Goal: Task Accomplishment & Management: Manage account settings

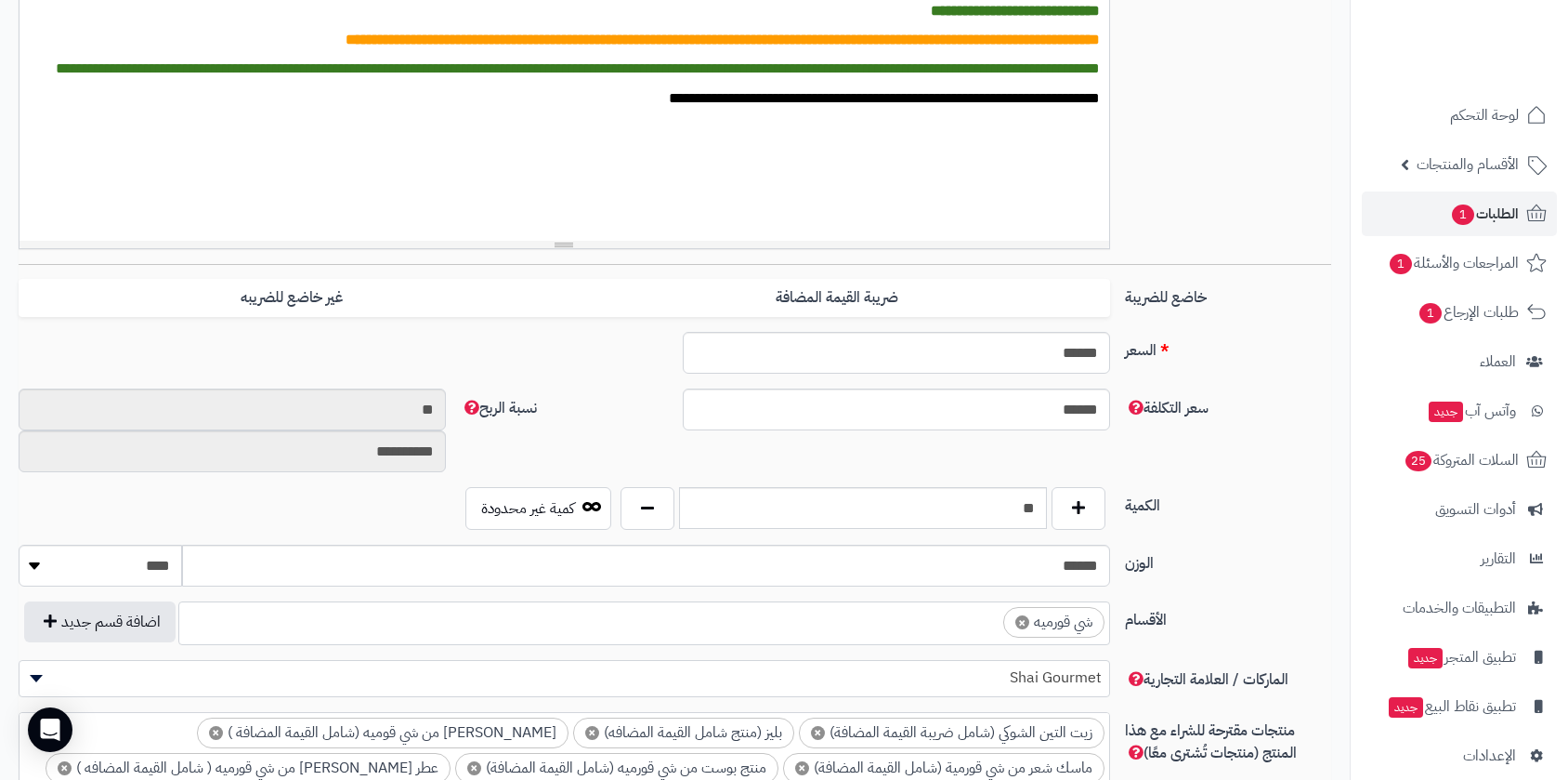
scroll to position [845, 0]
click at [1486, 211] on span "الطلبات 1" at bounding box center [1484, 213] width 68 height 26
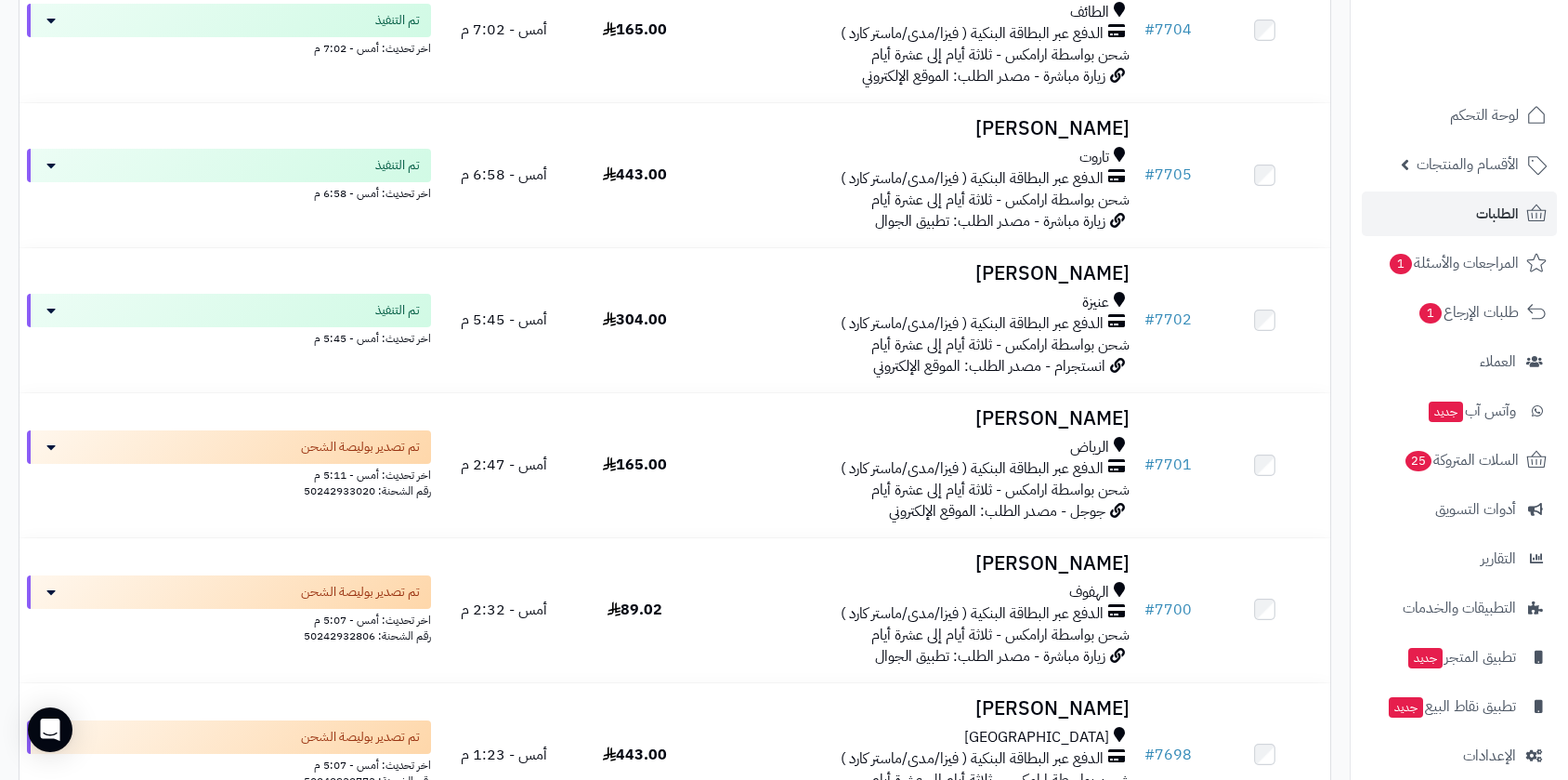
scroll to position [516, 0]
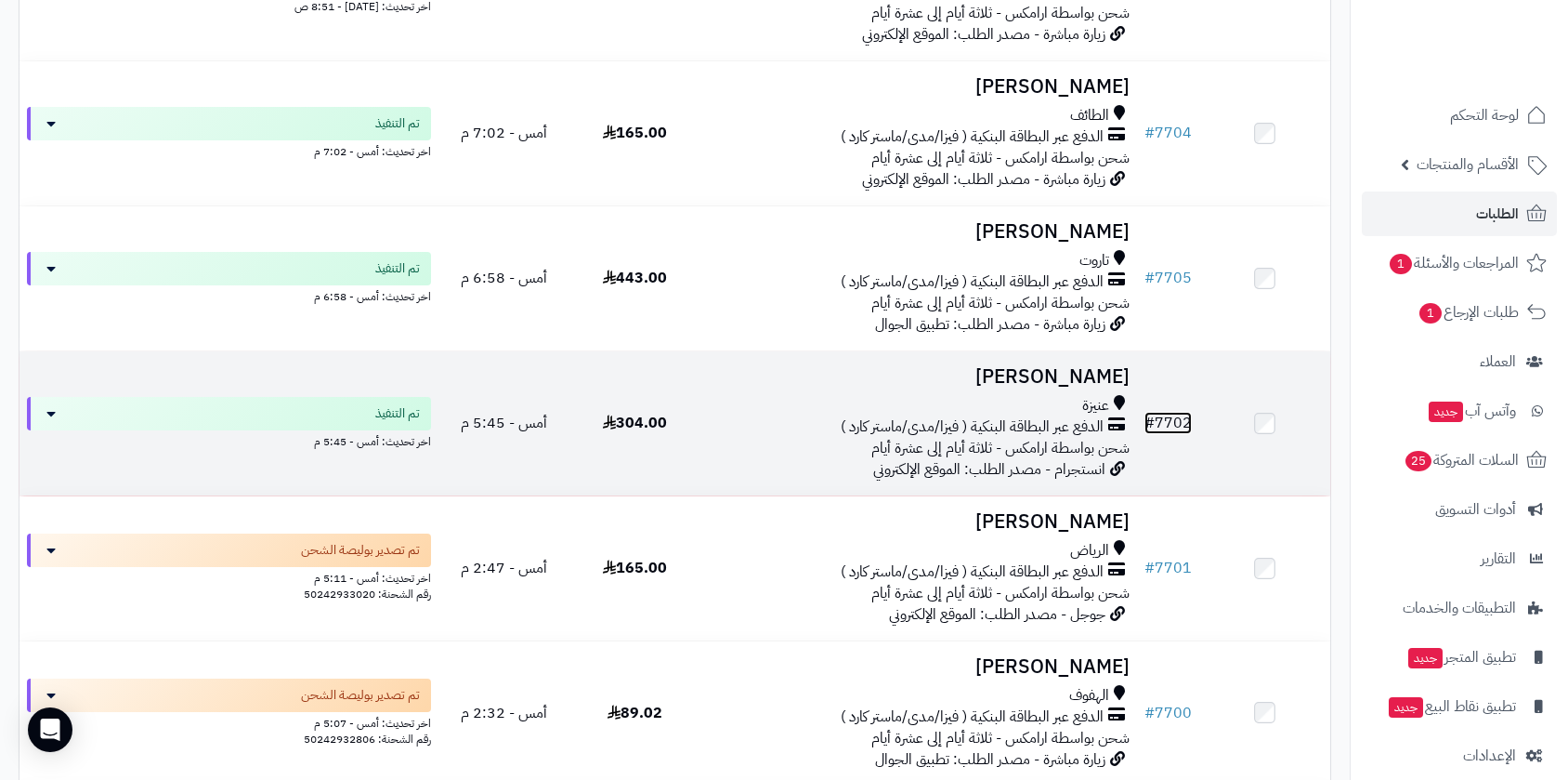
click at [1176, 416] on link "# 7702" at bounding box center [1168, 423] width 48 height 22
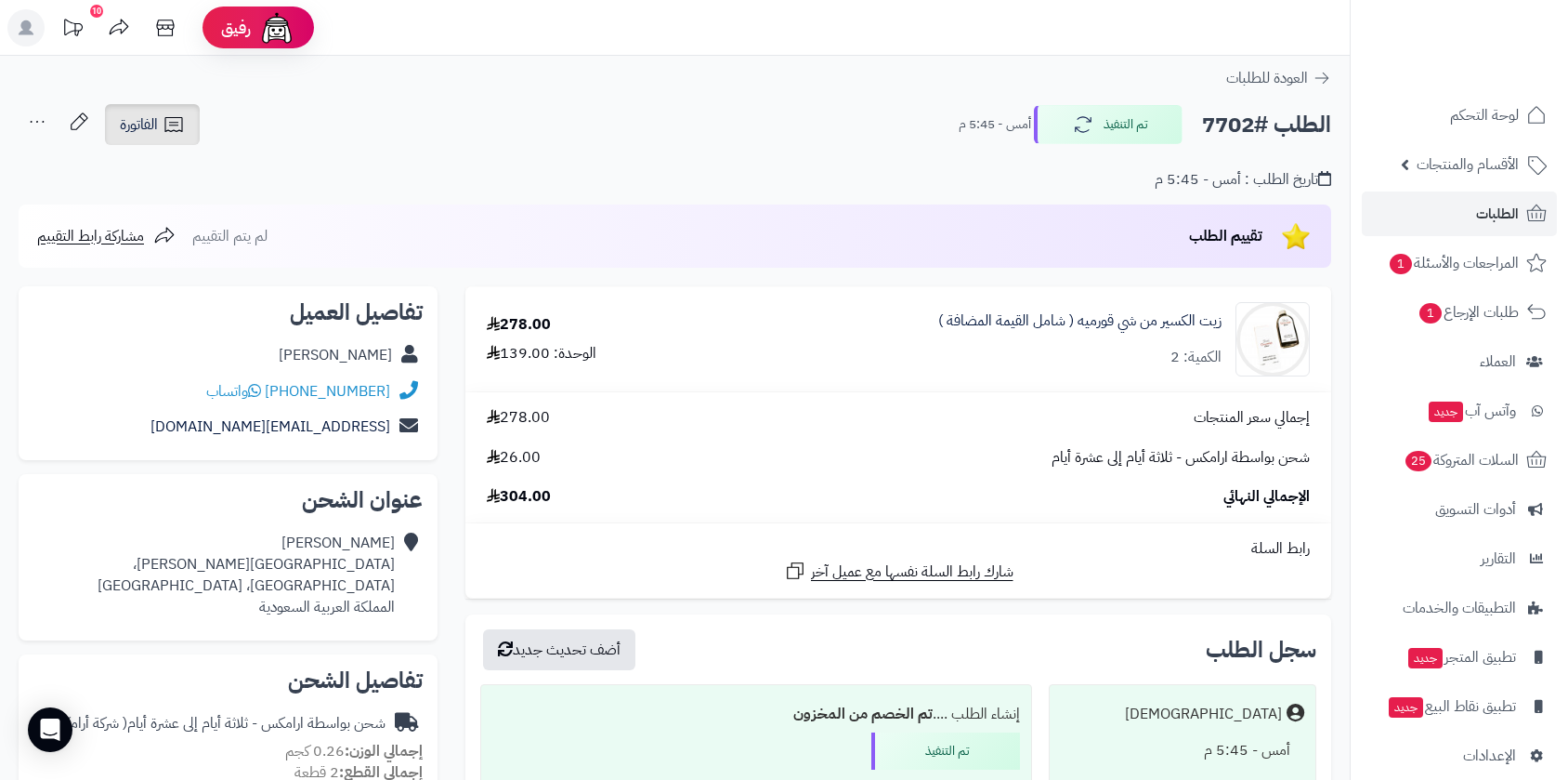
click at [149, 113] on span "الفاتورة" at bounding box center [139, 124] width 38 height 22
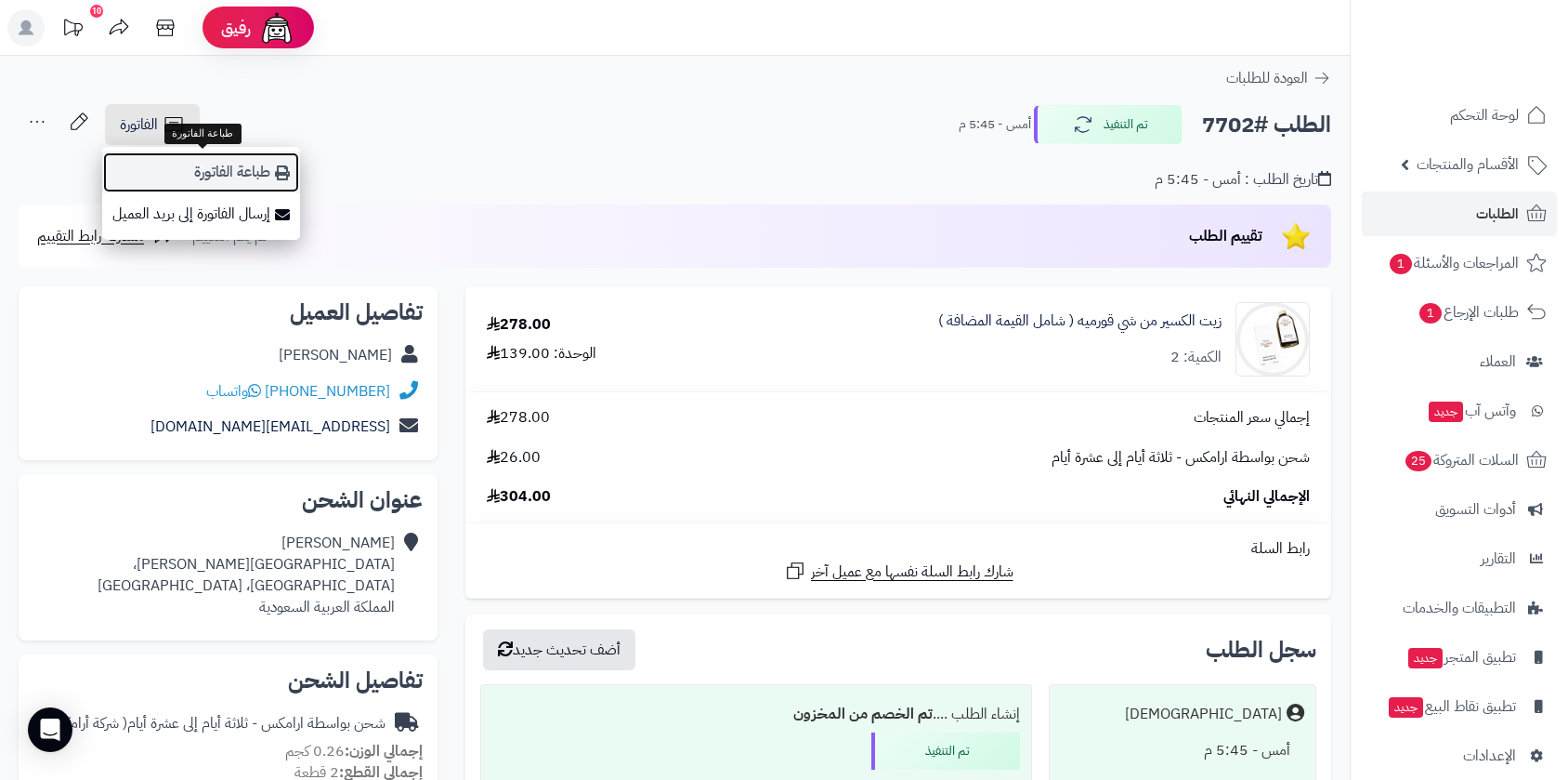
click at [201, 168] on link "طباعة الفاتورة" at bounding box center [201, 173] width 198 height 42
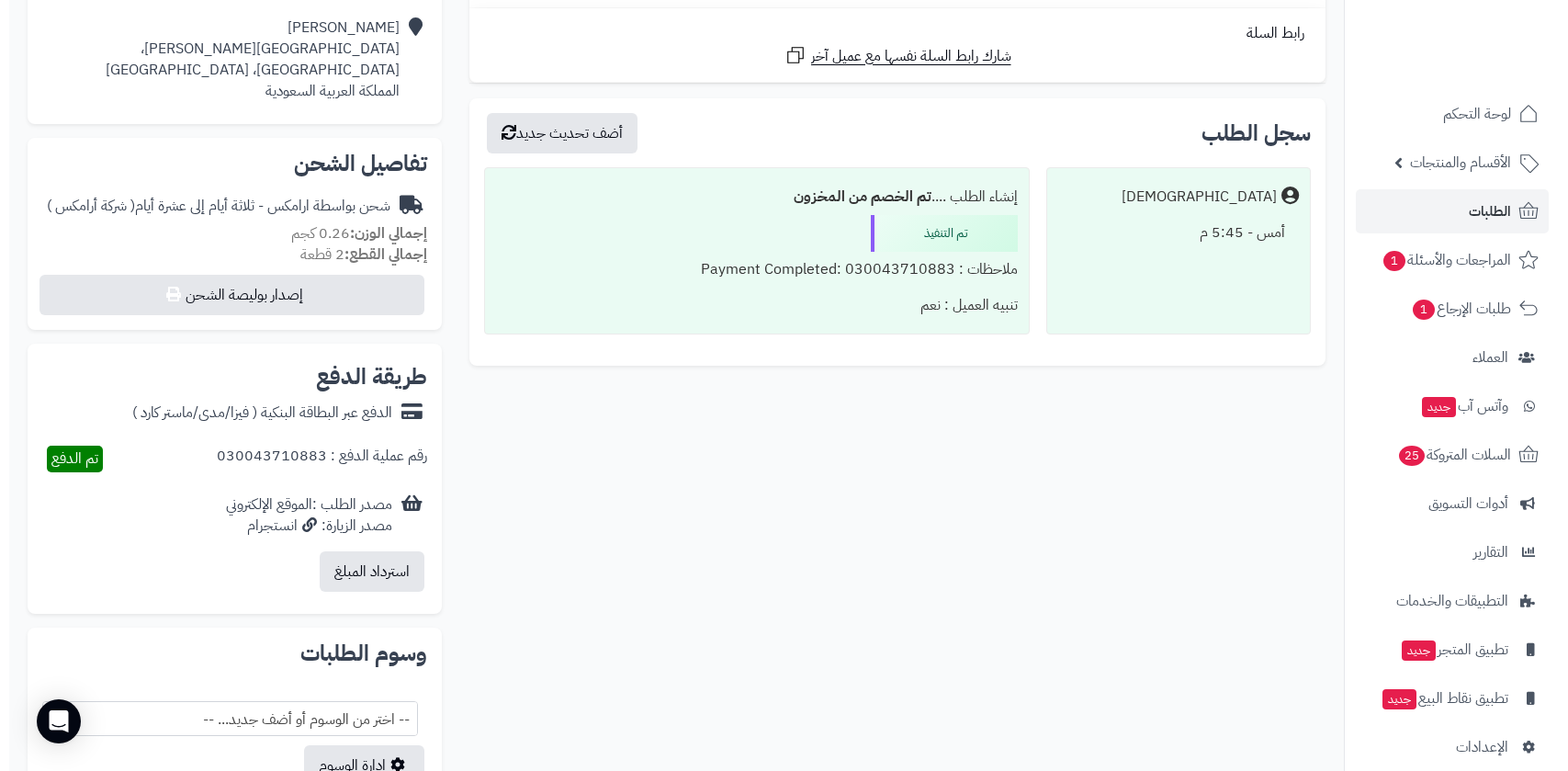
scroll to position [510, 0]
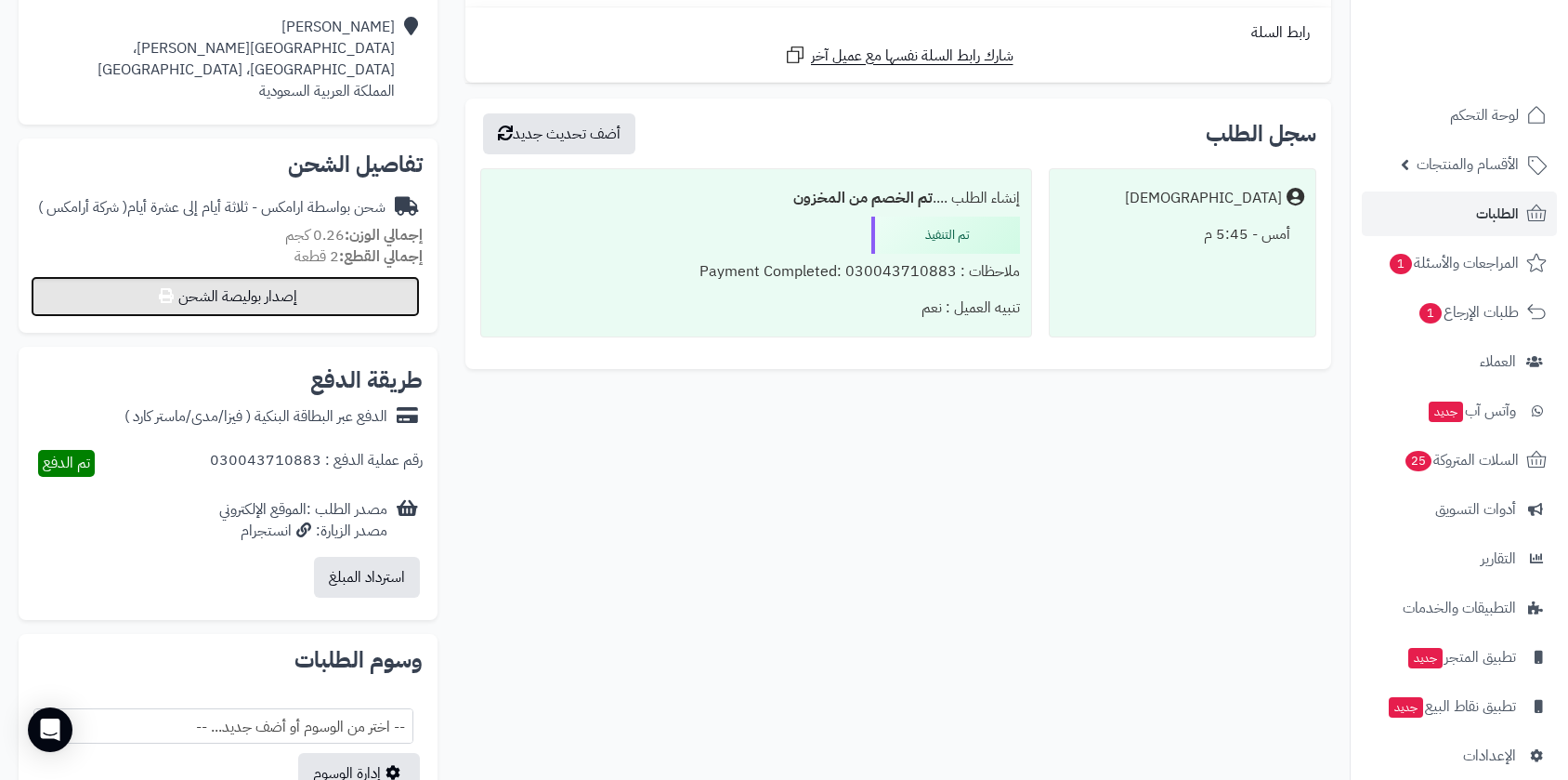
click at [218, 303] on button "إصدار بوليصة الشحن" at bounding box center [225, 296] width 389 height 41
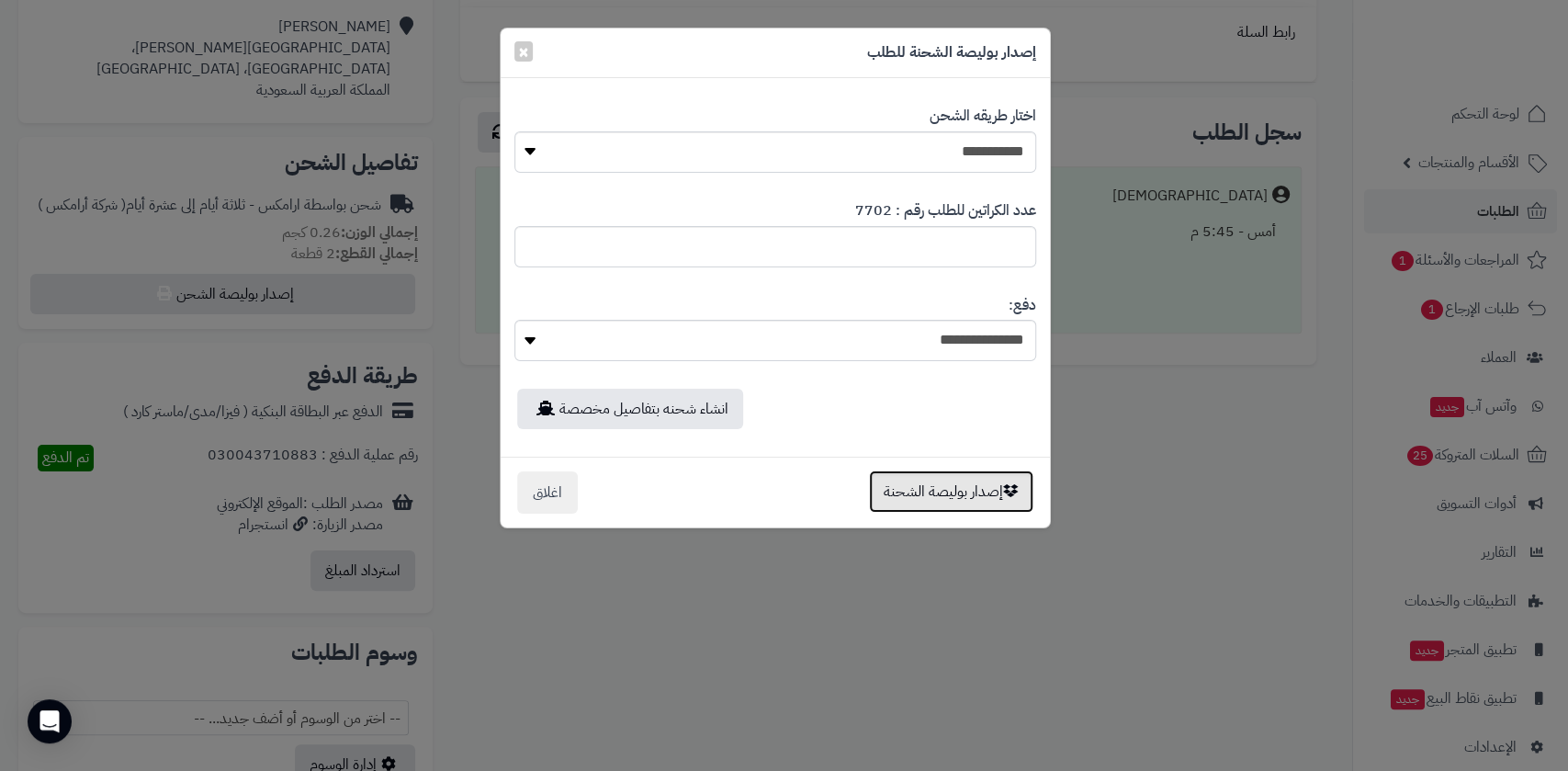
click at [950, 489] on button "إصدار بوليصة الشحنة" at bounding box center [951, 491] width 165 height 42
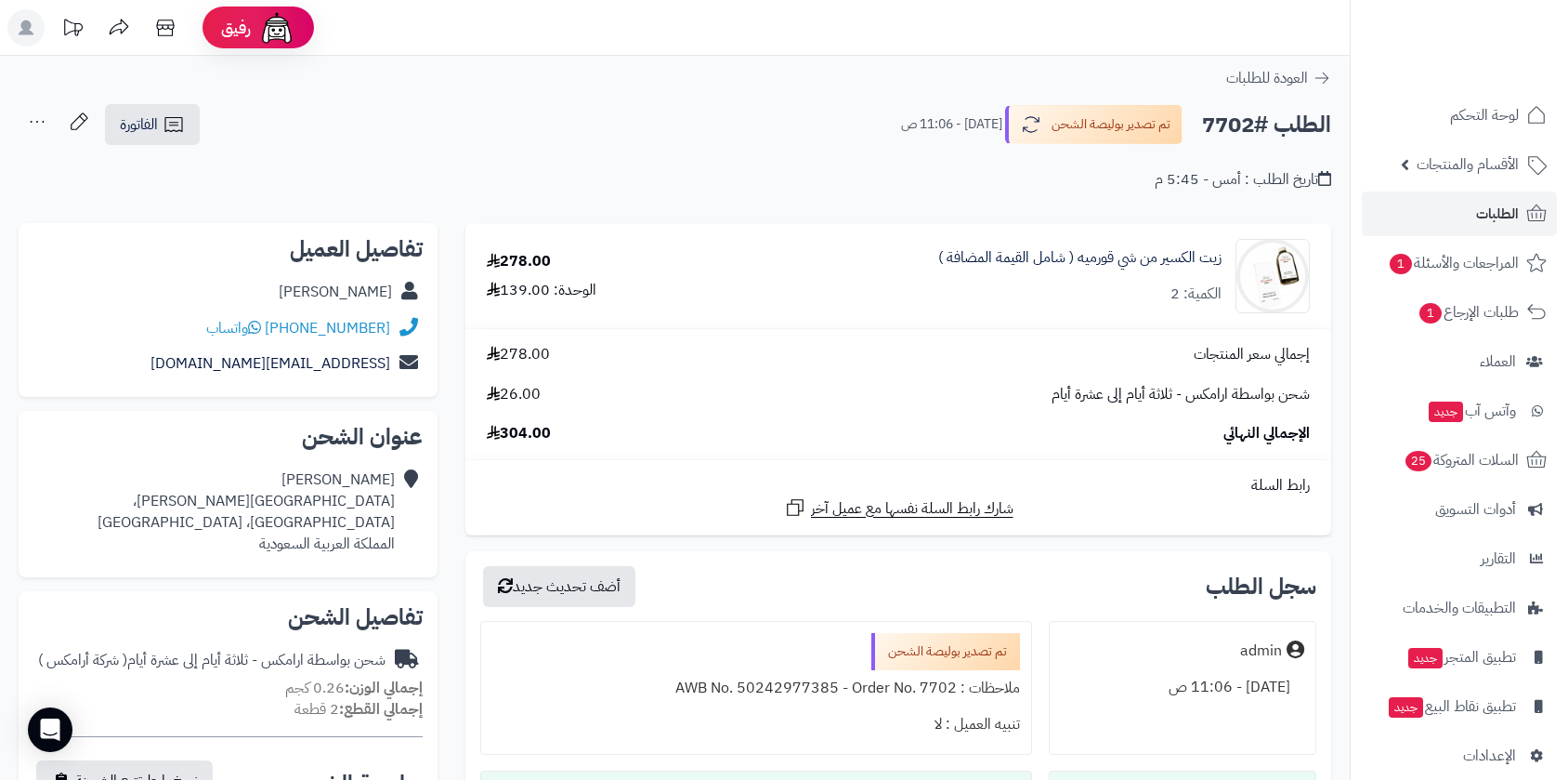
scroll to position [453, 0]
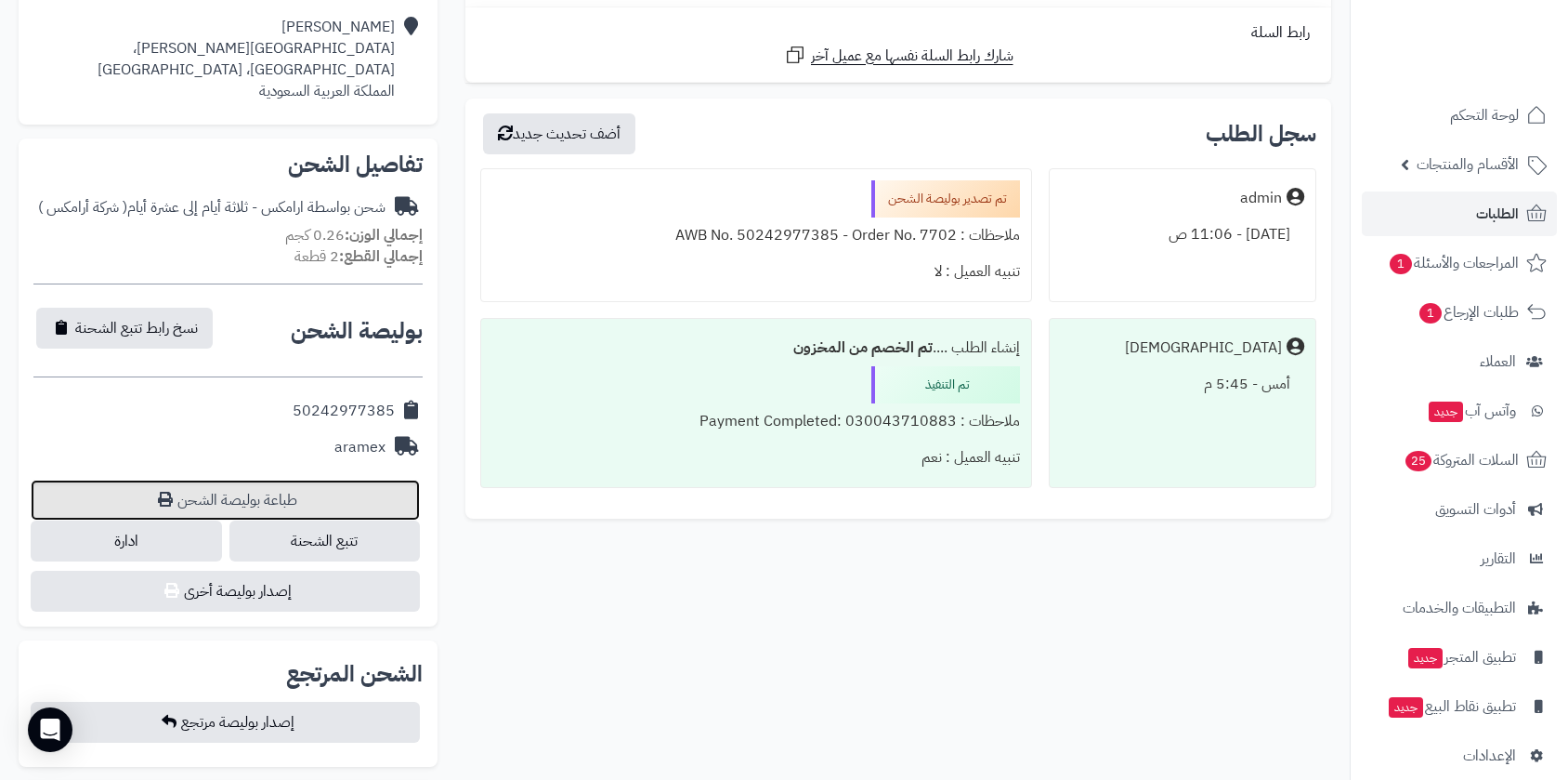
click at [253, 493] on link "طباعة بوليصة الشحن" at bounding box center [225, 499] width 389 height 41
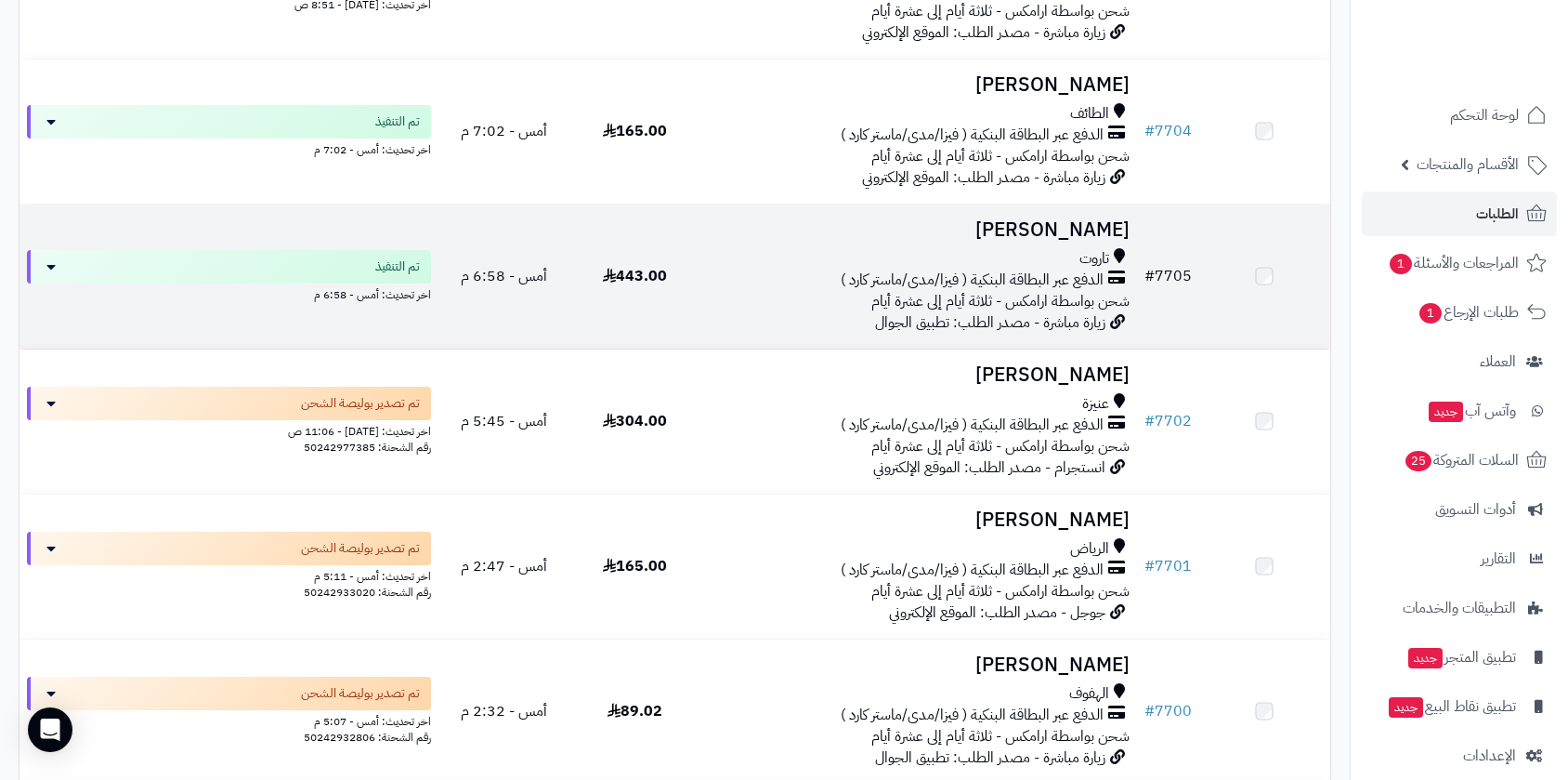
scroll to position [515, 0]
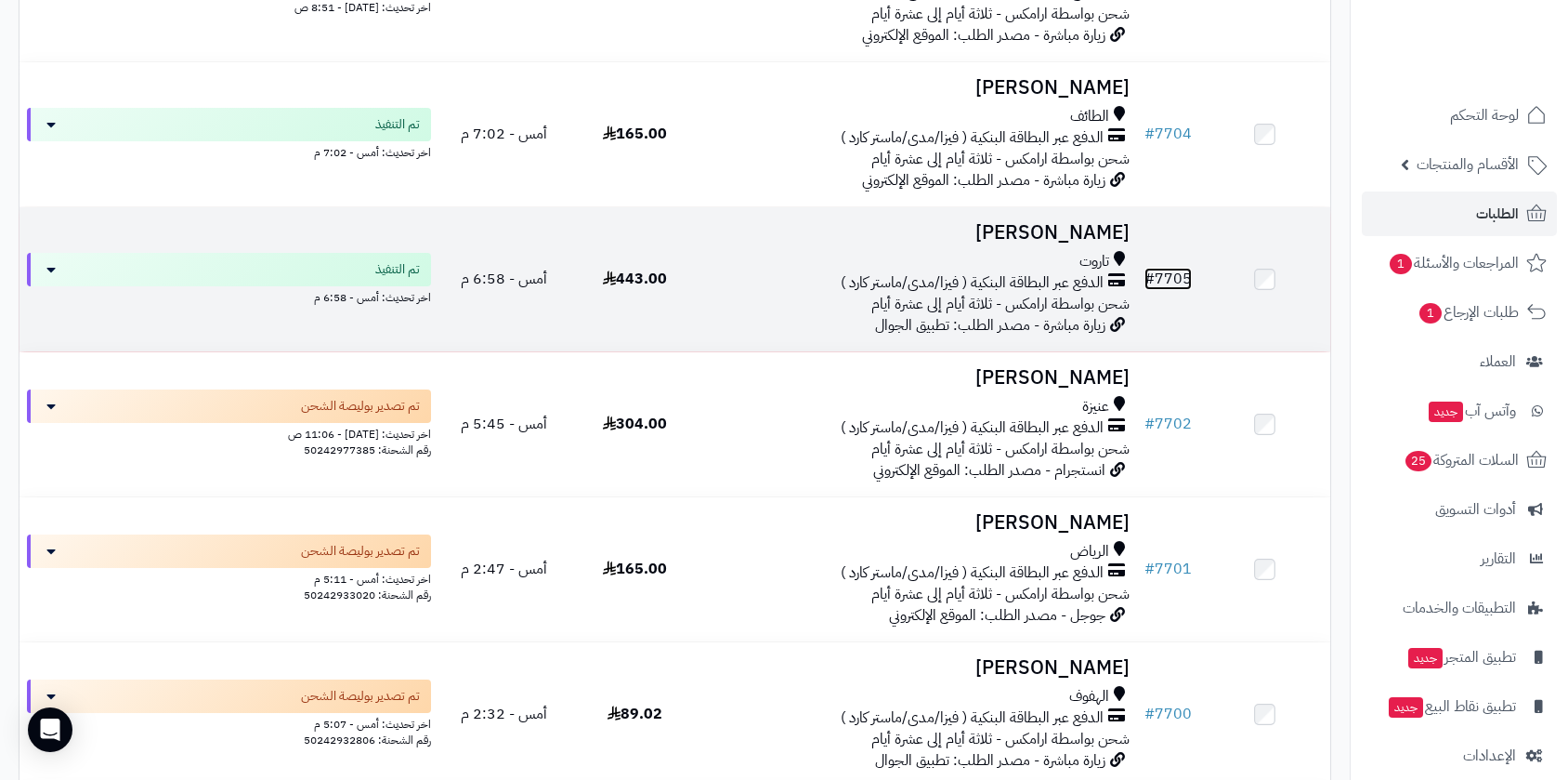
click at [1164, 269] on link "# 7705" at bounding box center [1168, 279] width 48 height 22
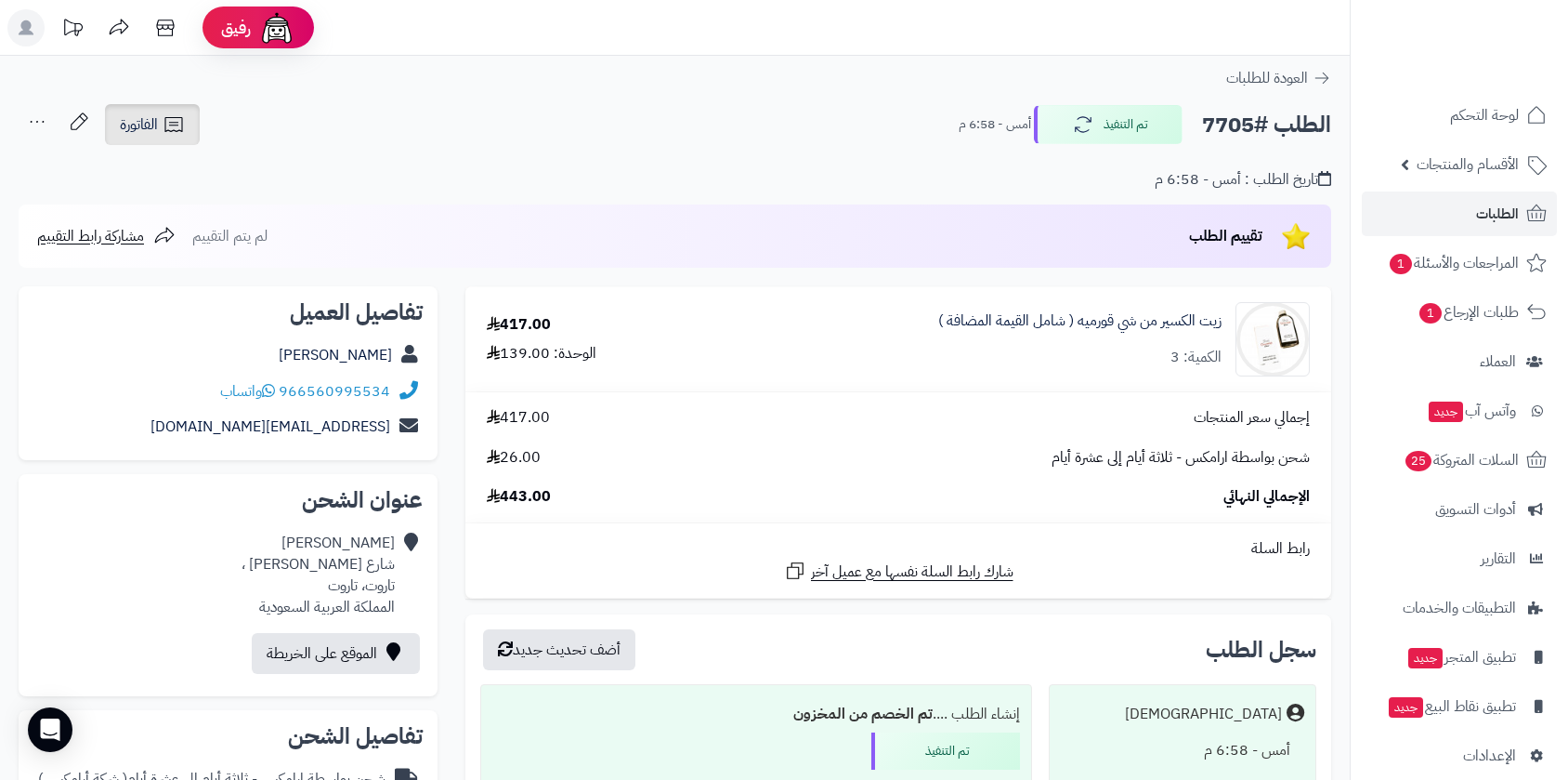
click at [143, 115] on span "الفاتورة" at bounding box center [139, 124] width 38 height 22
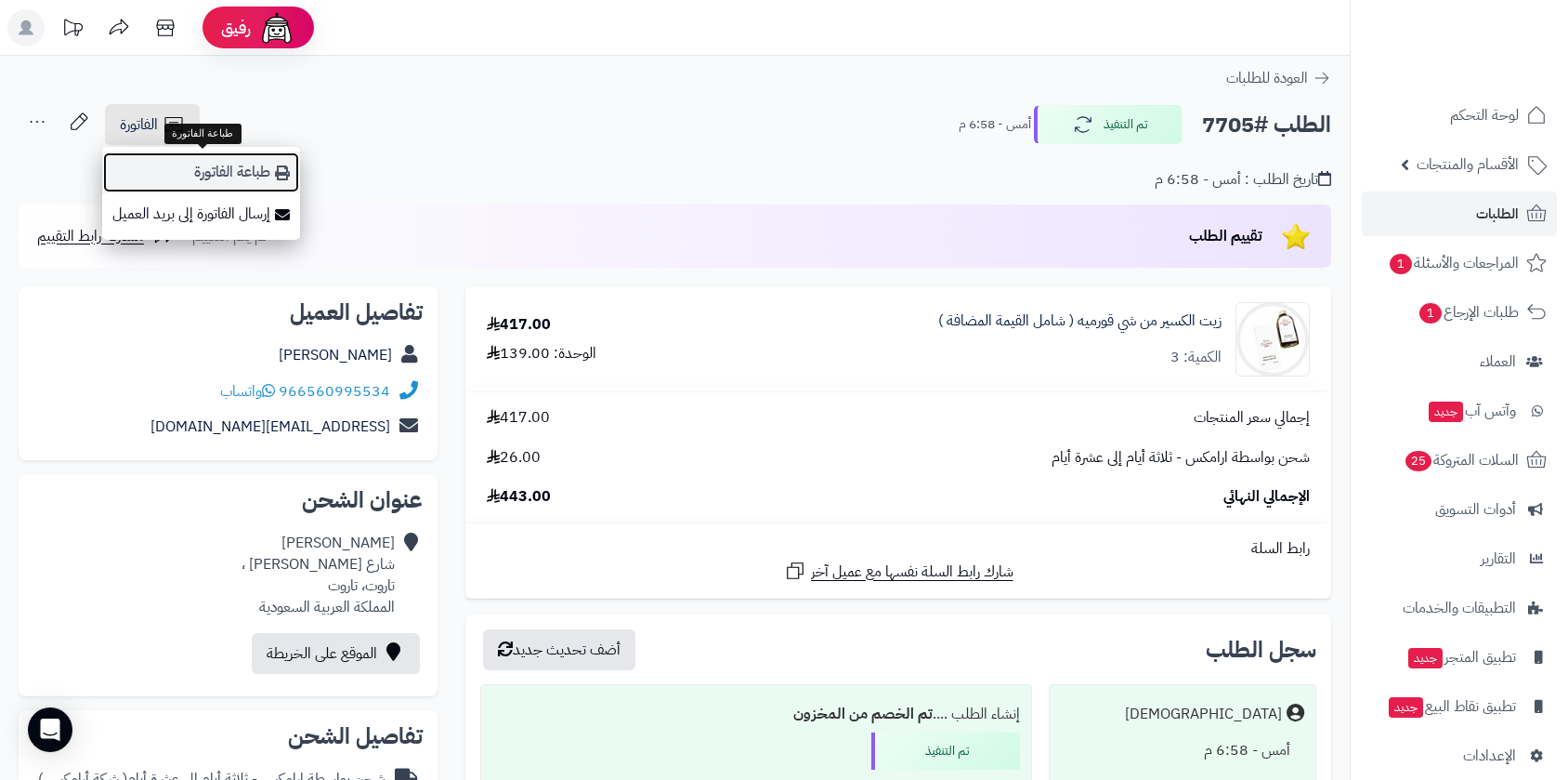
click at [215, 168] on link "طباعة الفاتورة" at bounding box center [201, 173] width 198 height 42
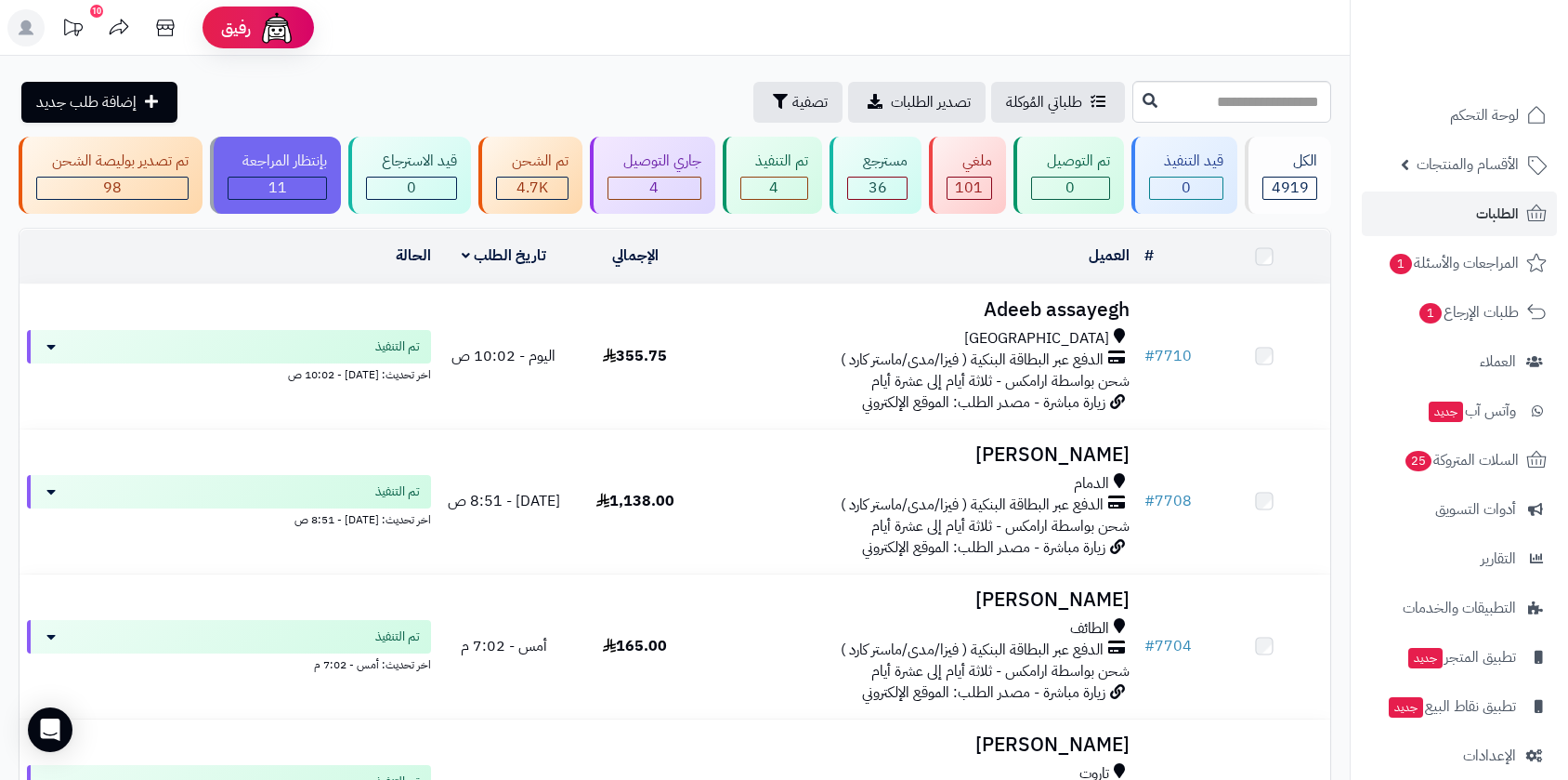
scroll to position [514, 0]
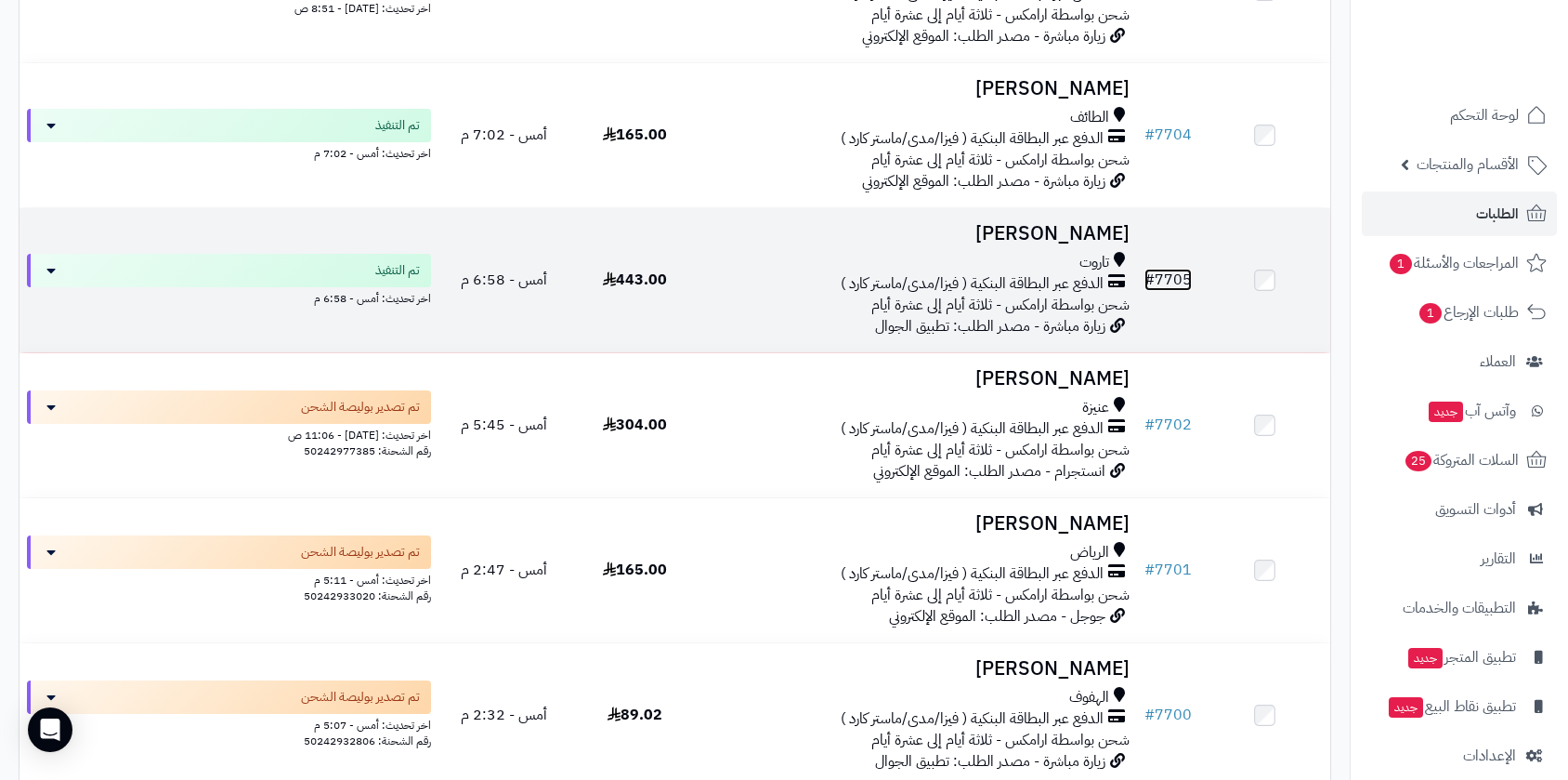
click at [1177, 279] on link "# 7705" at bounding box center [1168, 280] width 48 height 22
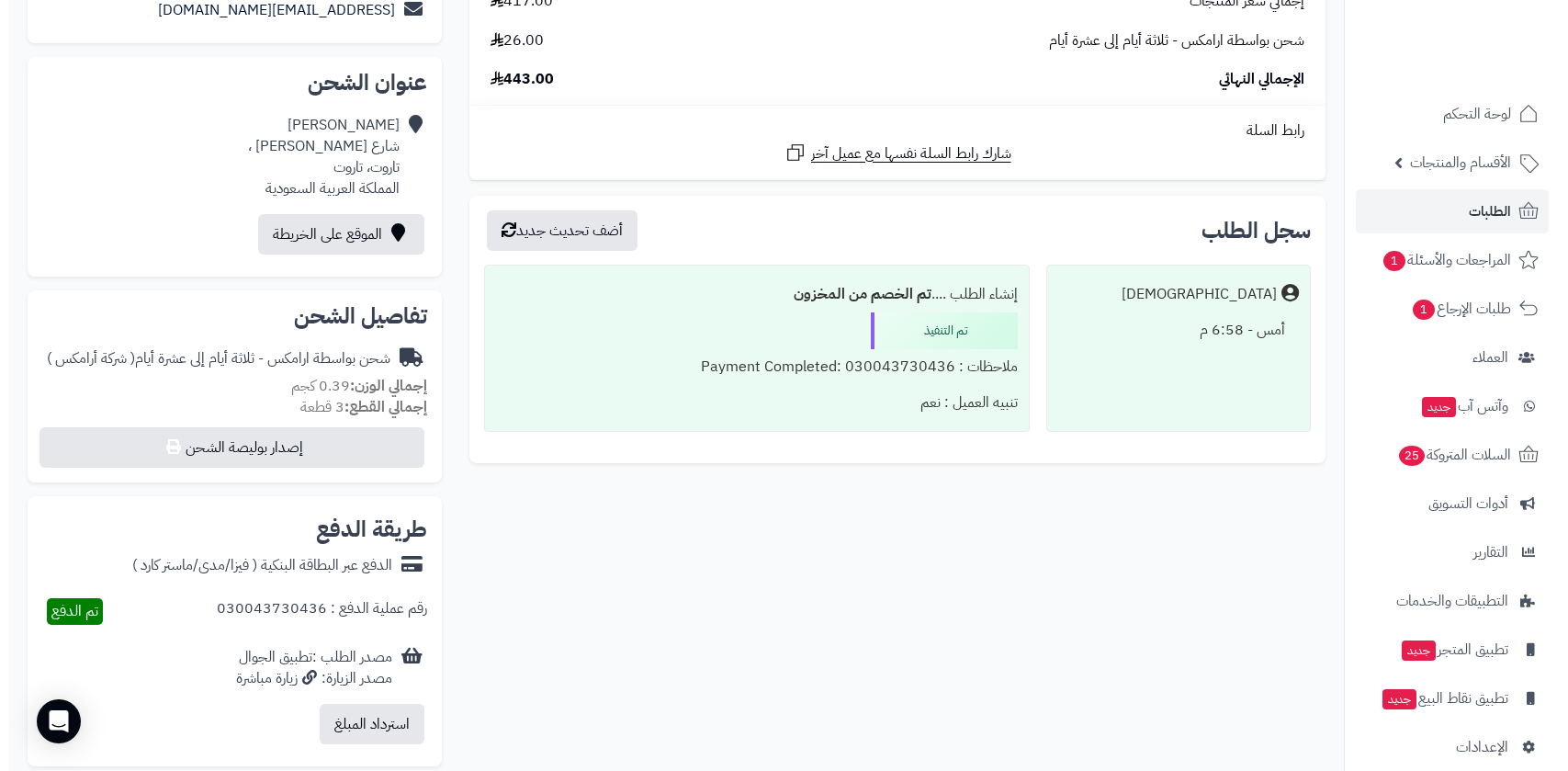
scroll to position [408, 0]
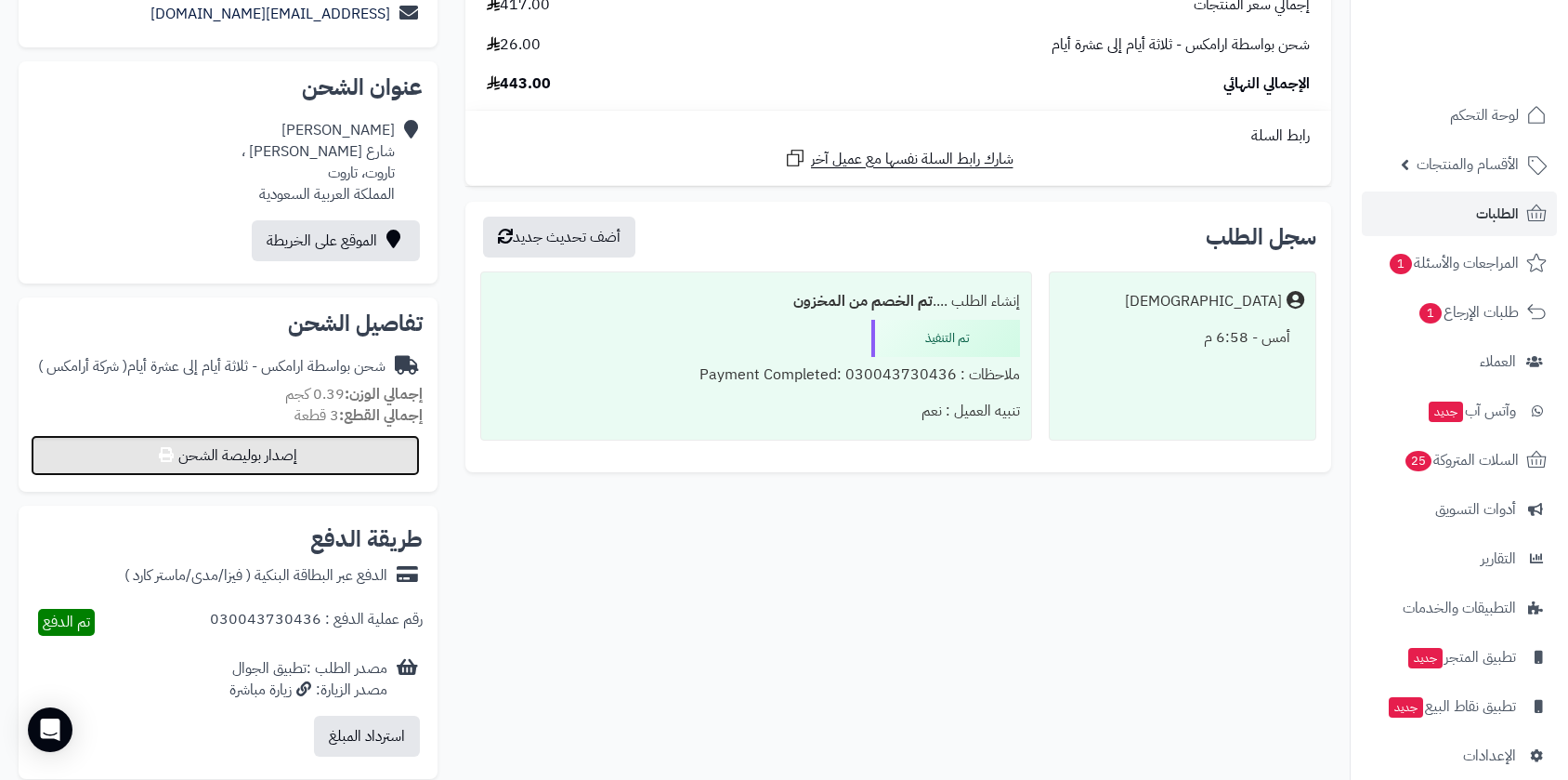
click at [309, 464] on button "إصدار بوليصة الشحن" at bounding box center [225, 455] width 389 height 41
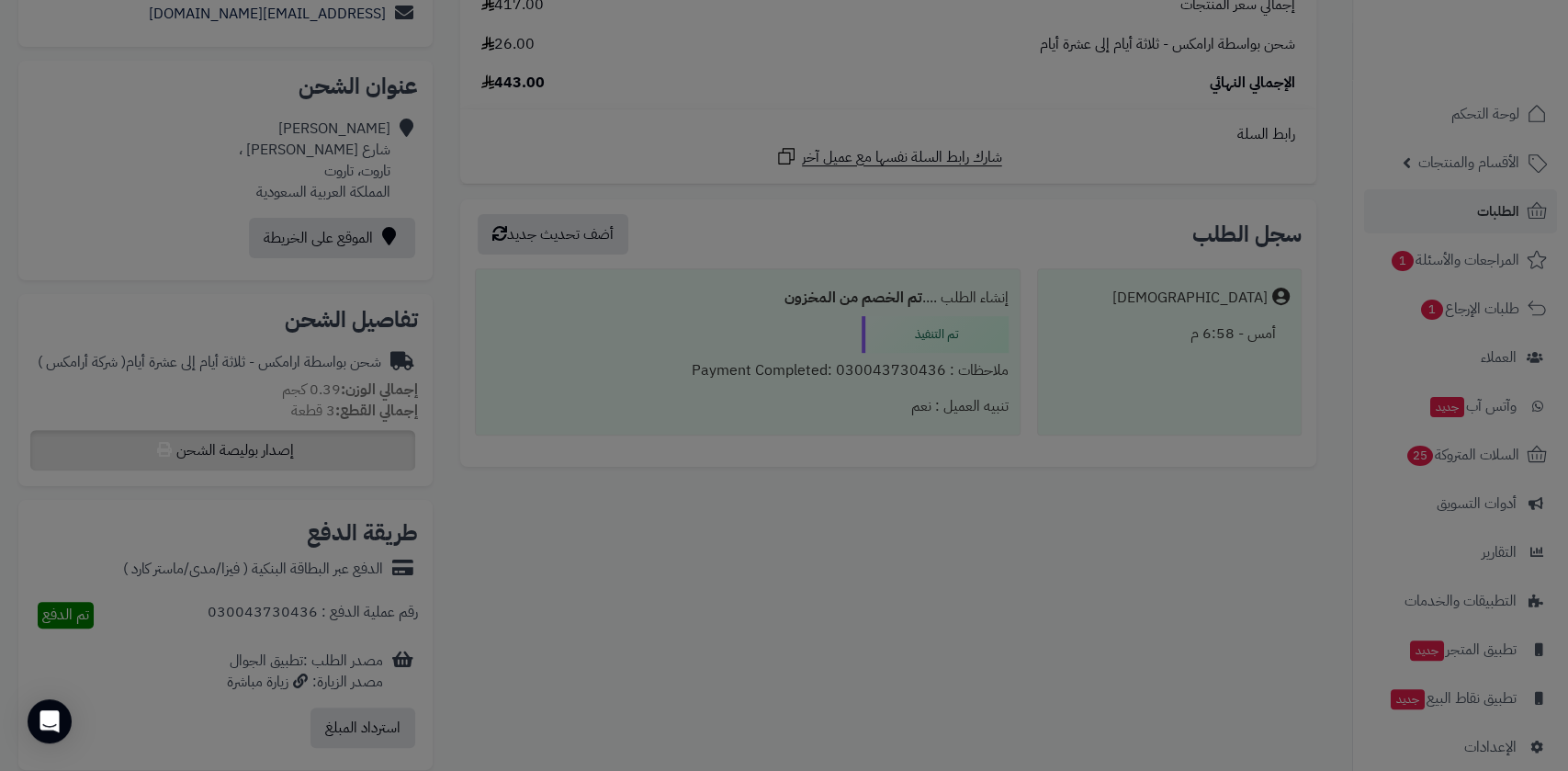
select select "******"
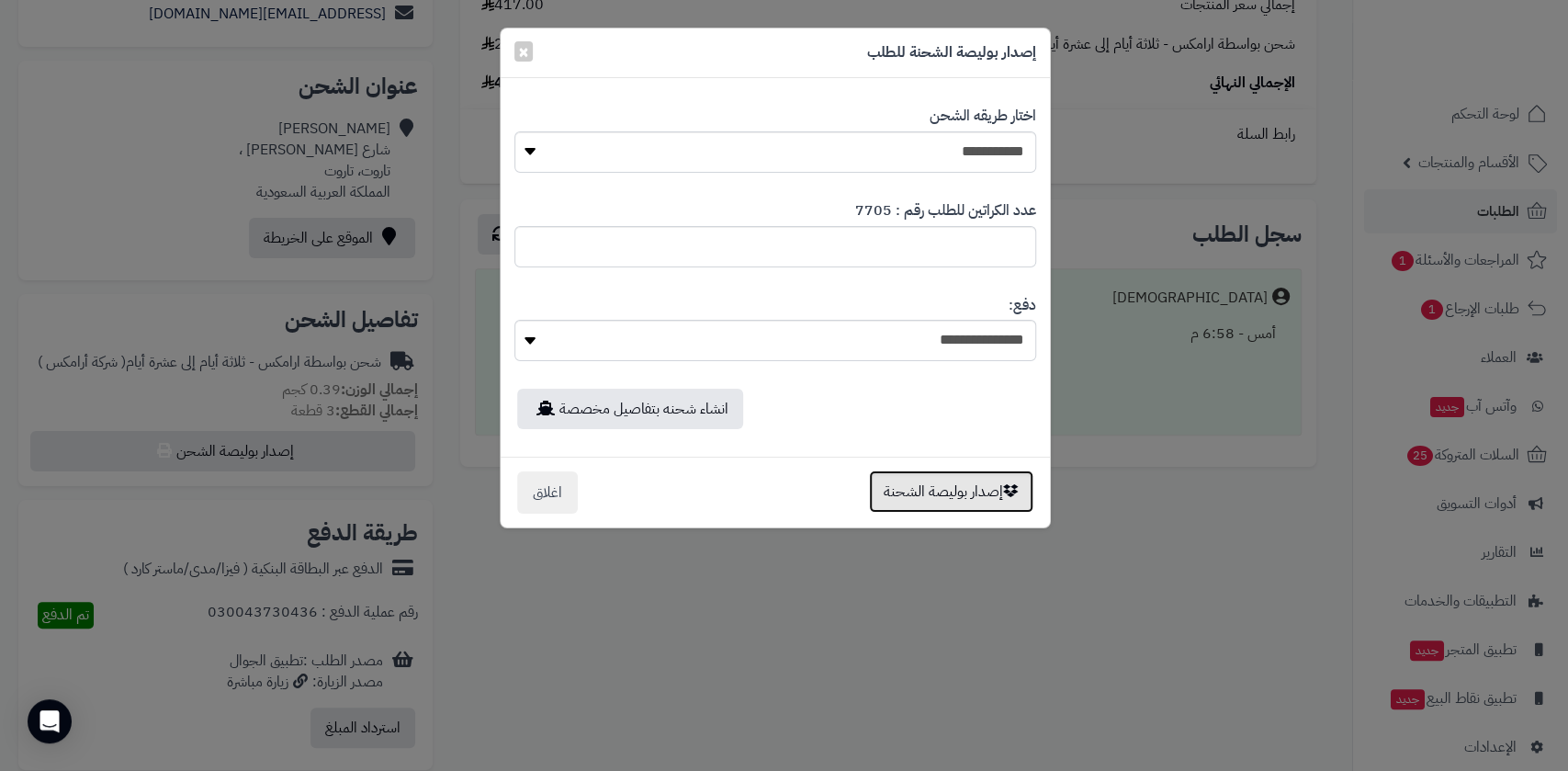
click at [936, 487] on button "إصدار بوليصة الشحنة" at bounding box center [951, 491] width 165 height 42
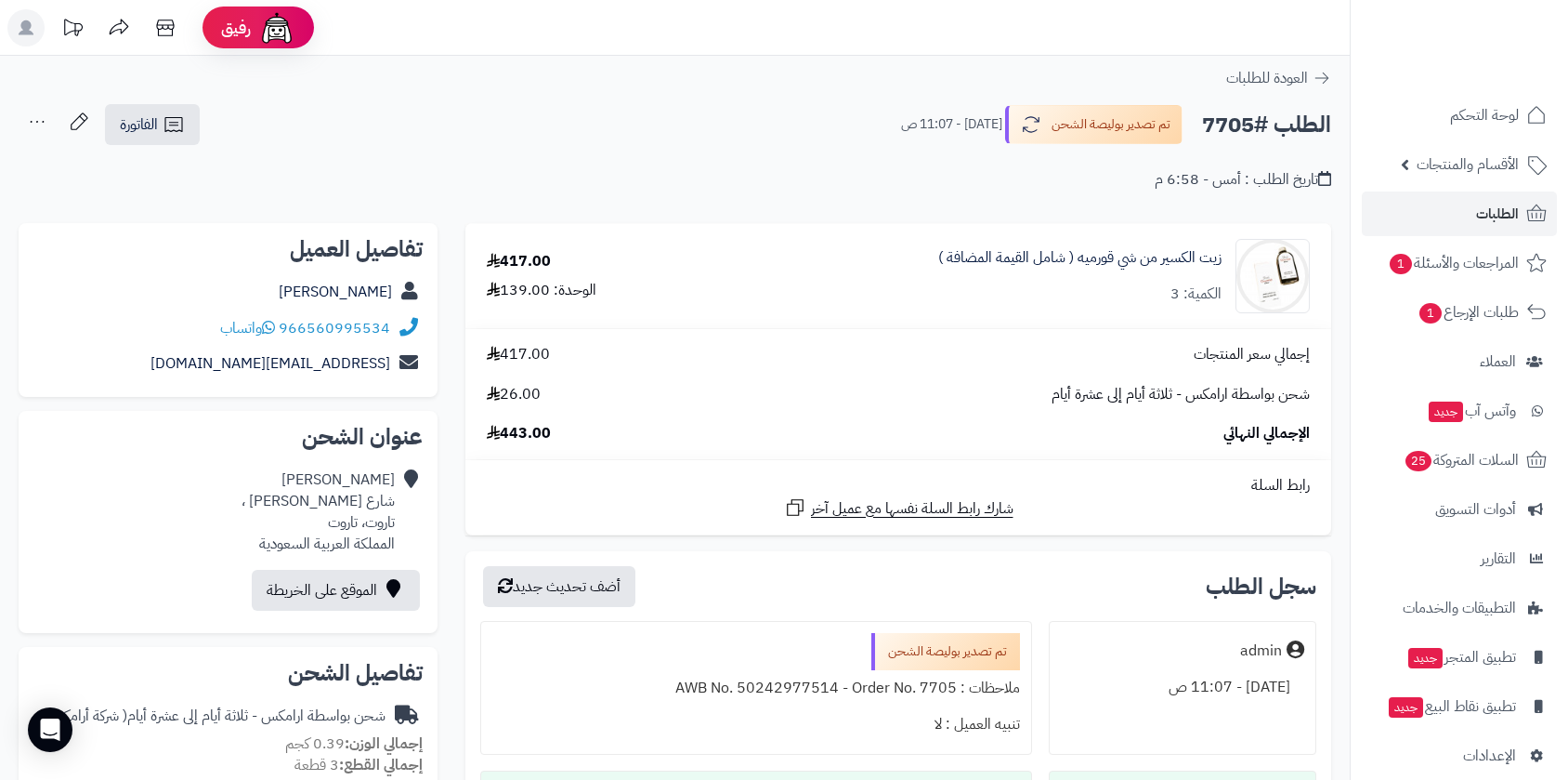
scroll to position [349, 0]
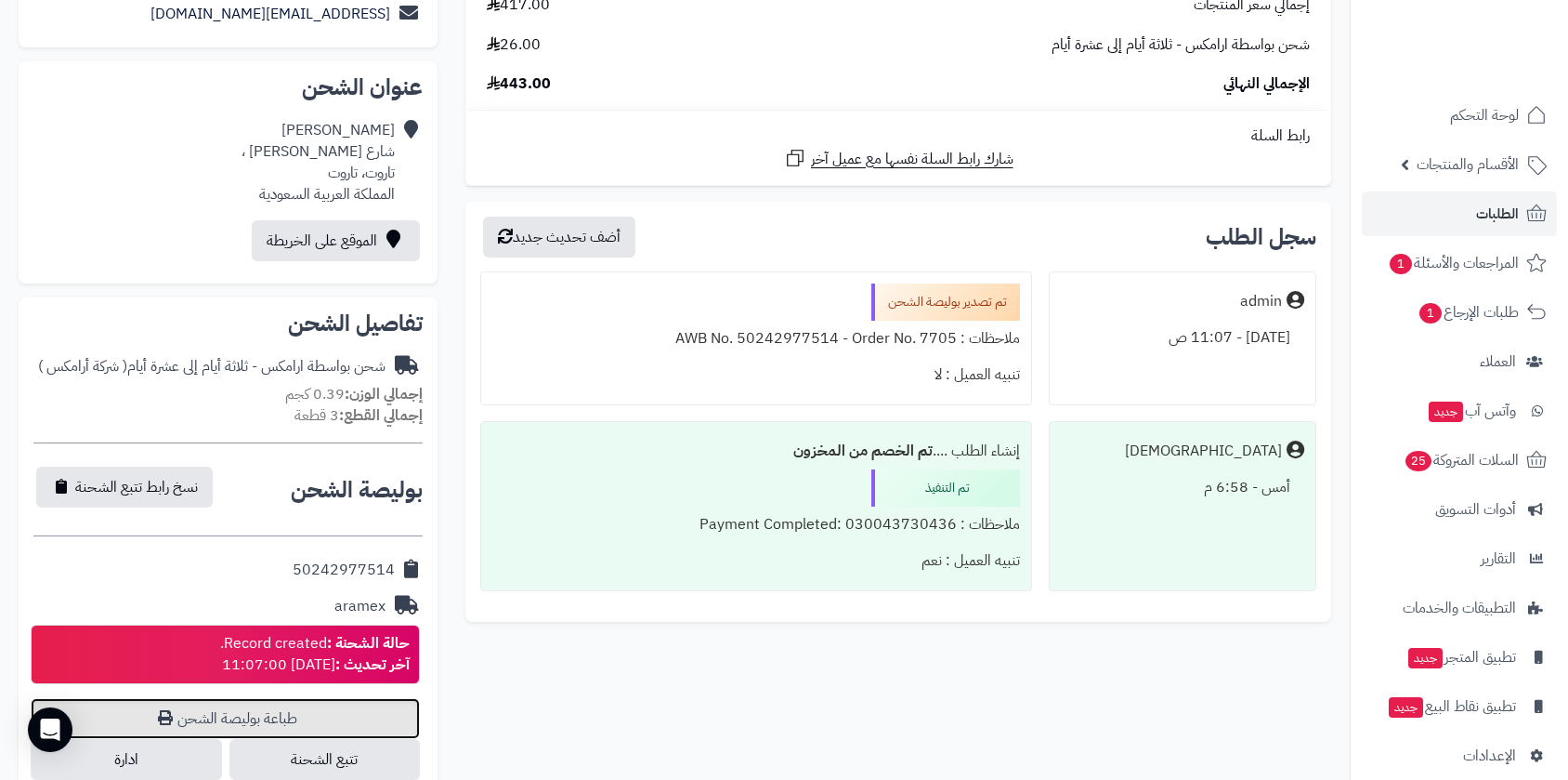
click at [261, 709] on link "طباعة بوليصة الشحن" at bounding box center [225, 717] width 389 height 41
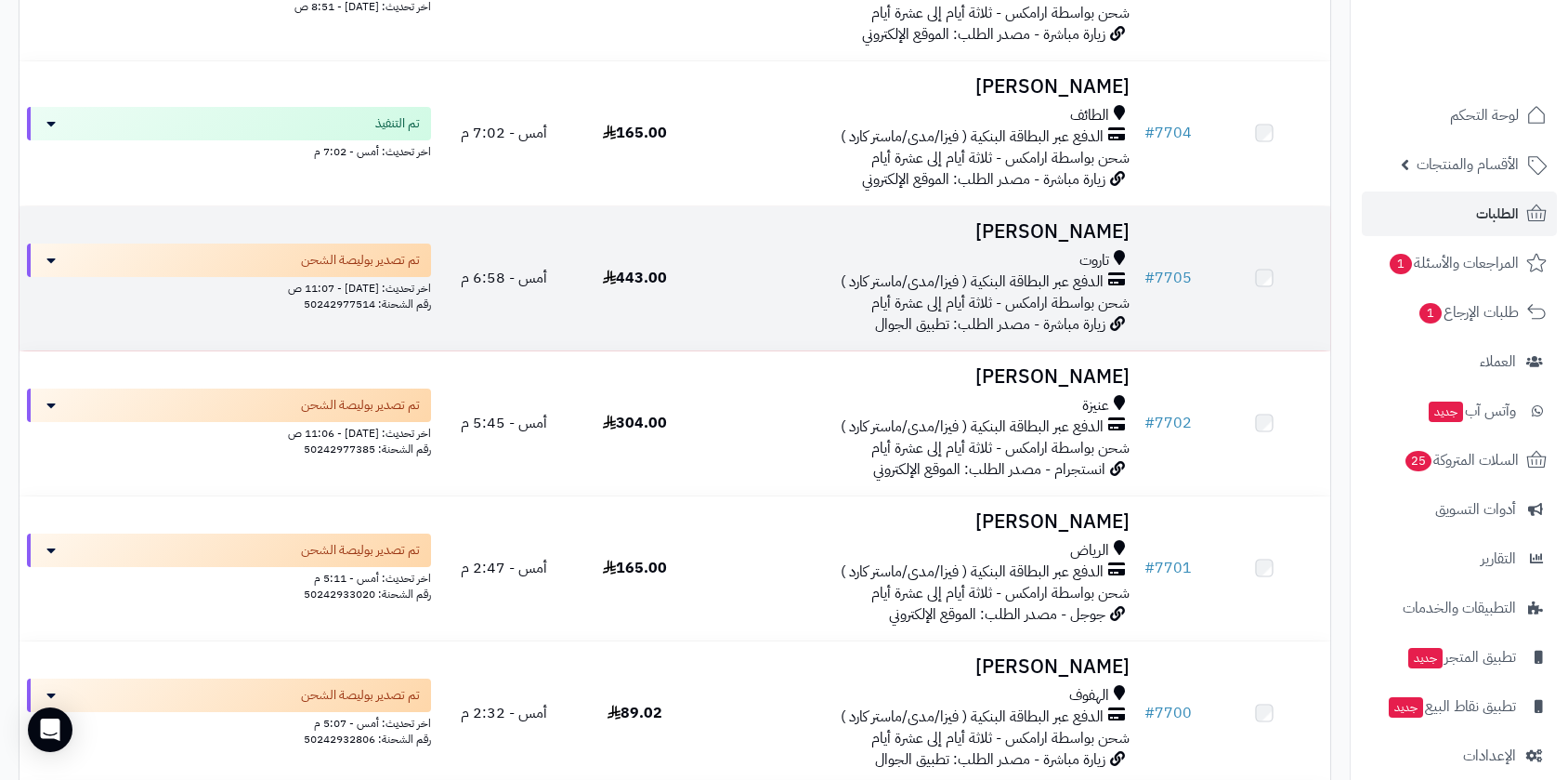
scroll to position [513, 0]
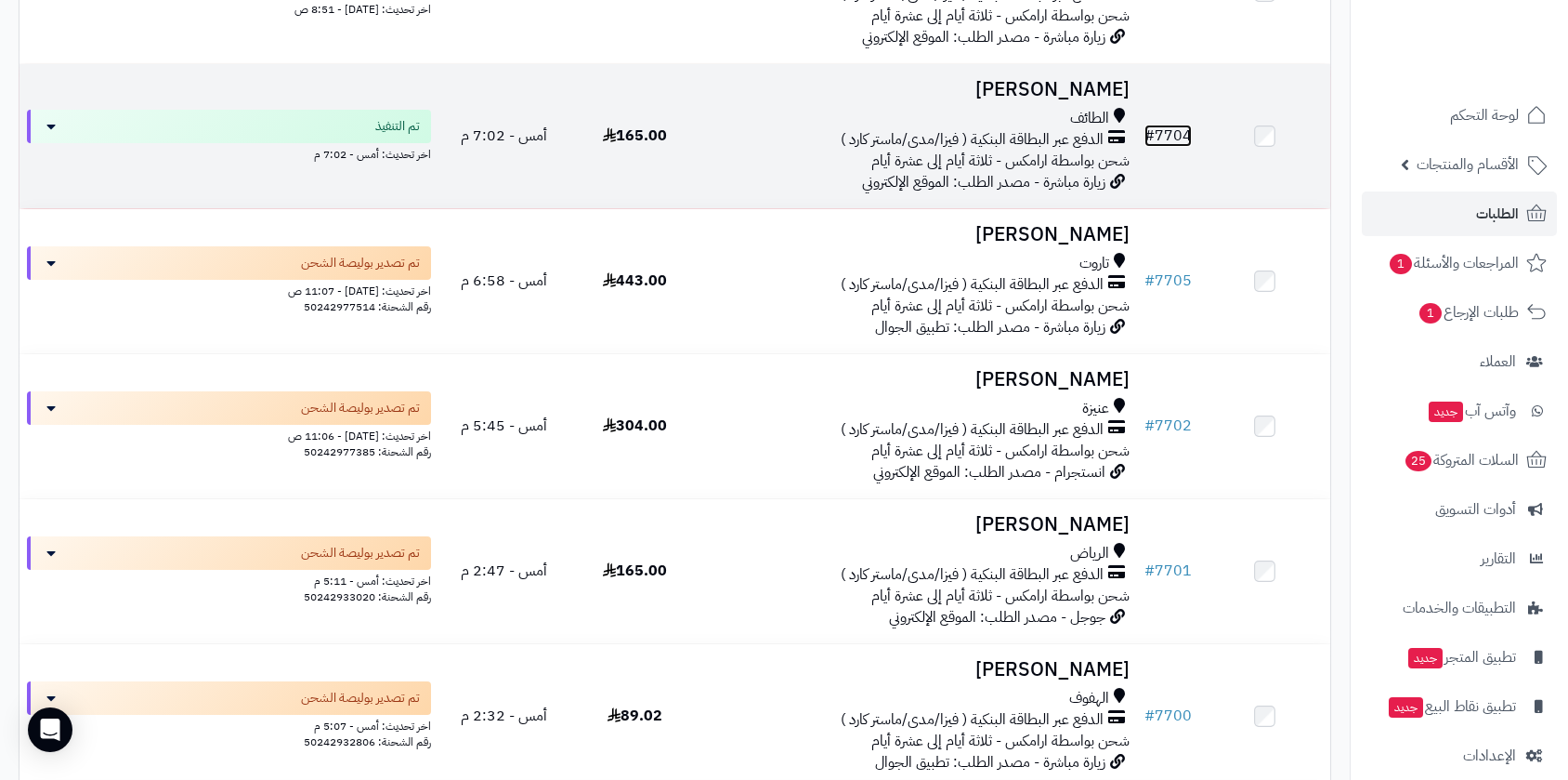
click at [1176, 130] on link "# 7704" at bounding box center [1168, 136] width 48 height 22
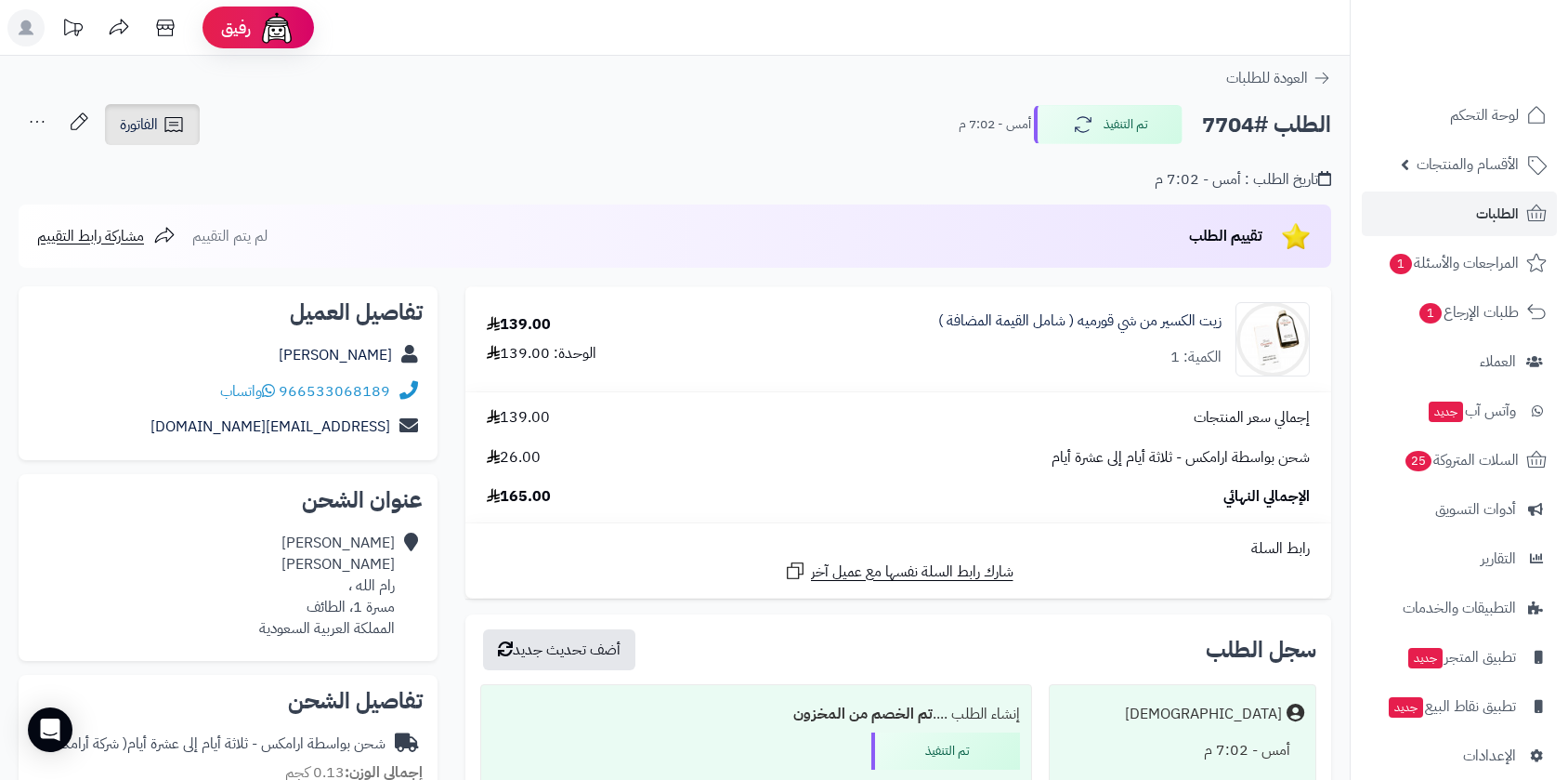
click at [139, 118] on span "الفاتورة" at bounding box center [139, 124] width 38 height 22
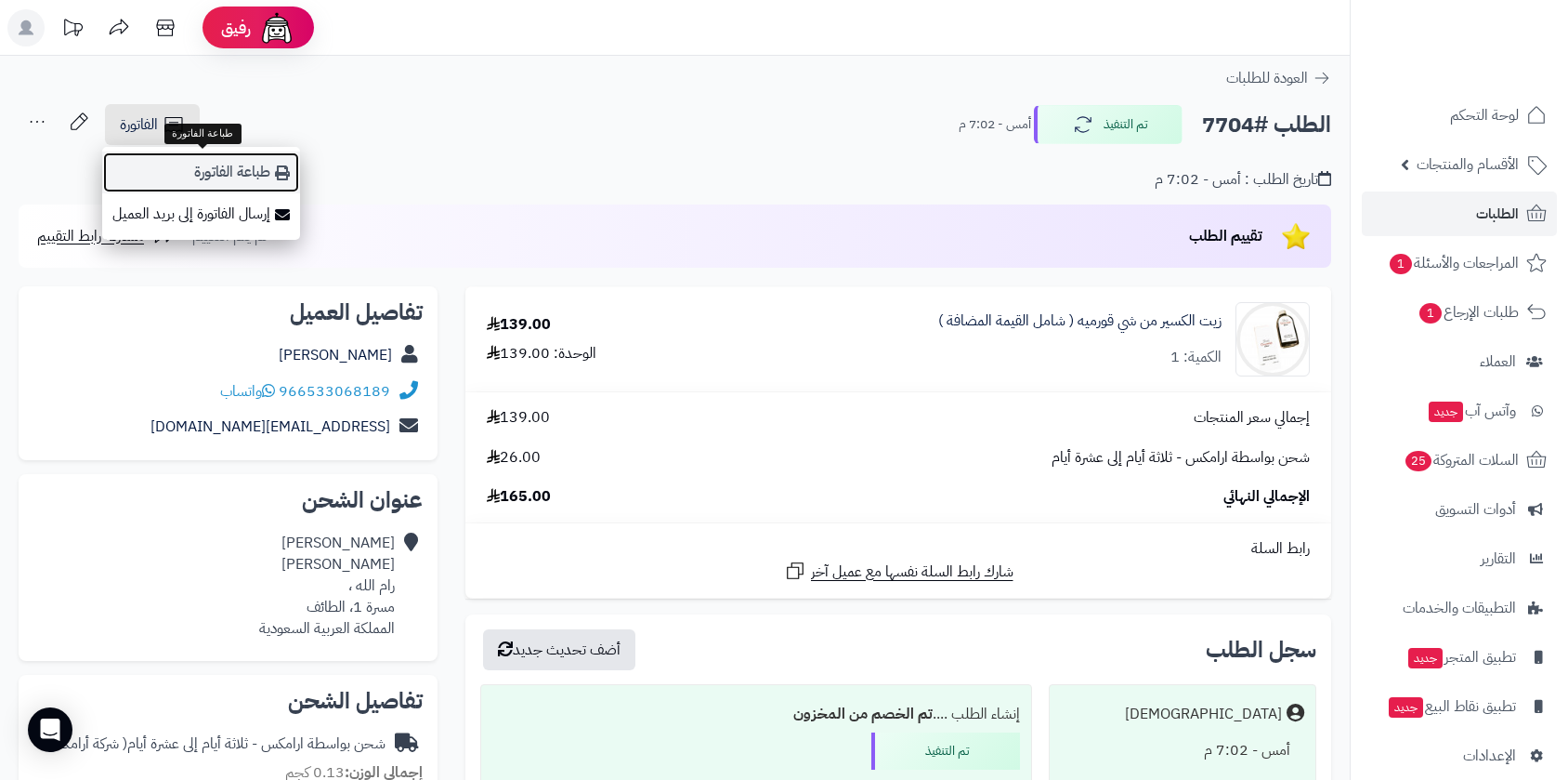
click at [210, 178] on link "طباعة الفاتورة" at bounding box center [201, 173] width 198 height 42
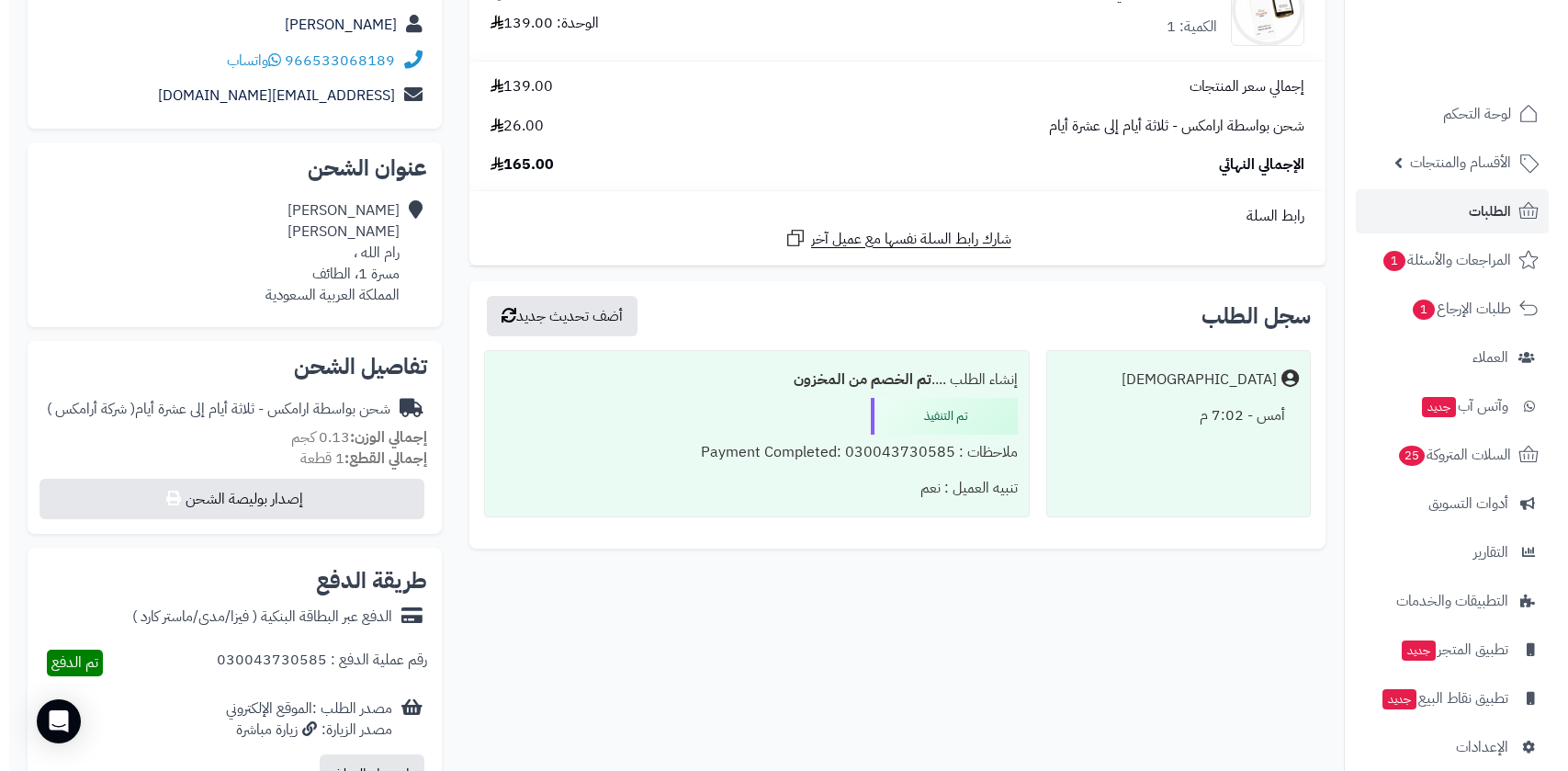
scroll to position [510, 0]
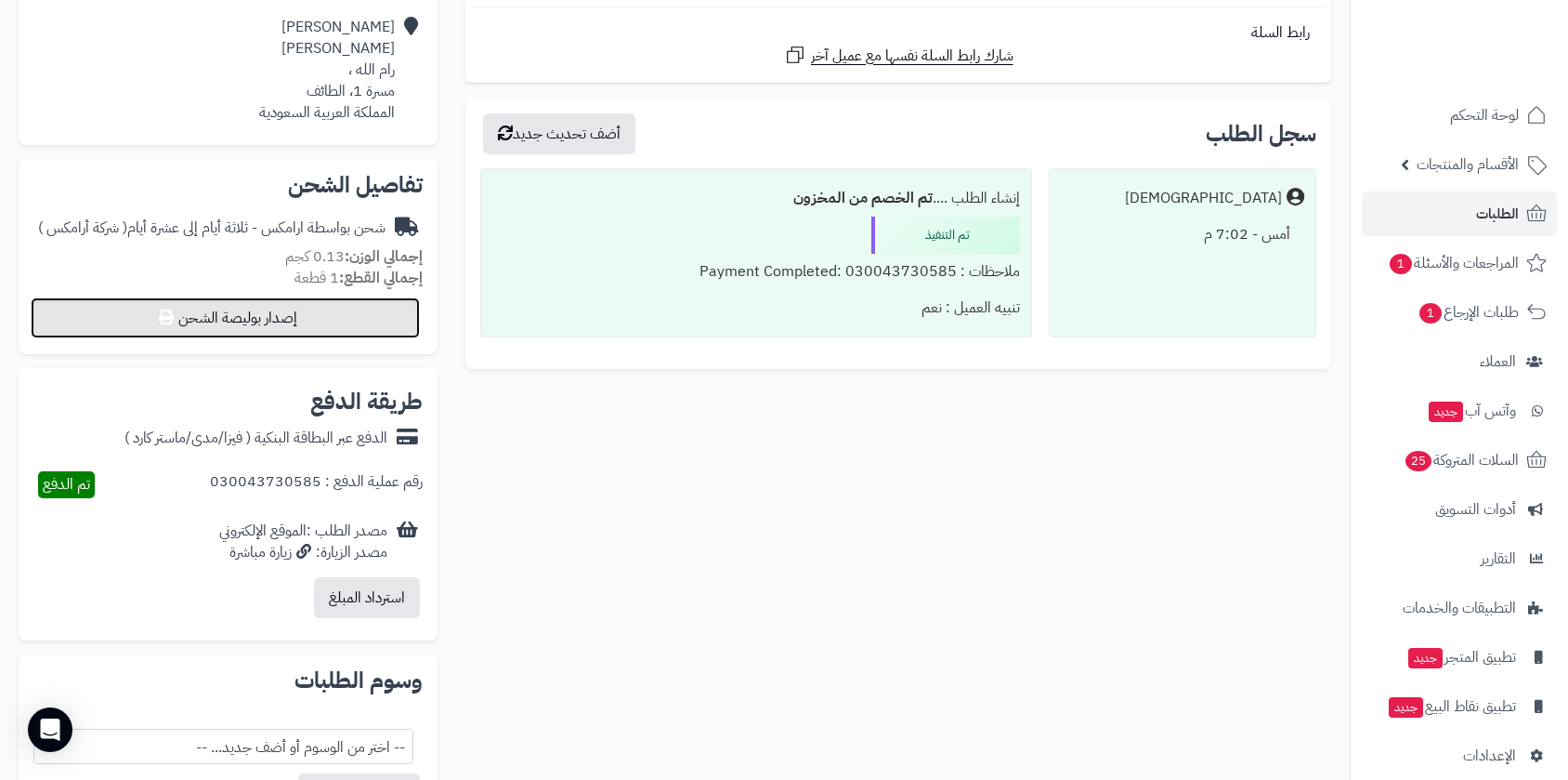
click at [283, 325] on button "إصدار بوليصة الشحن" at bounding box center [225, 318] width 389 height 41
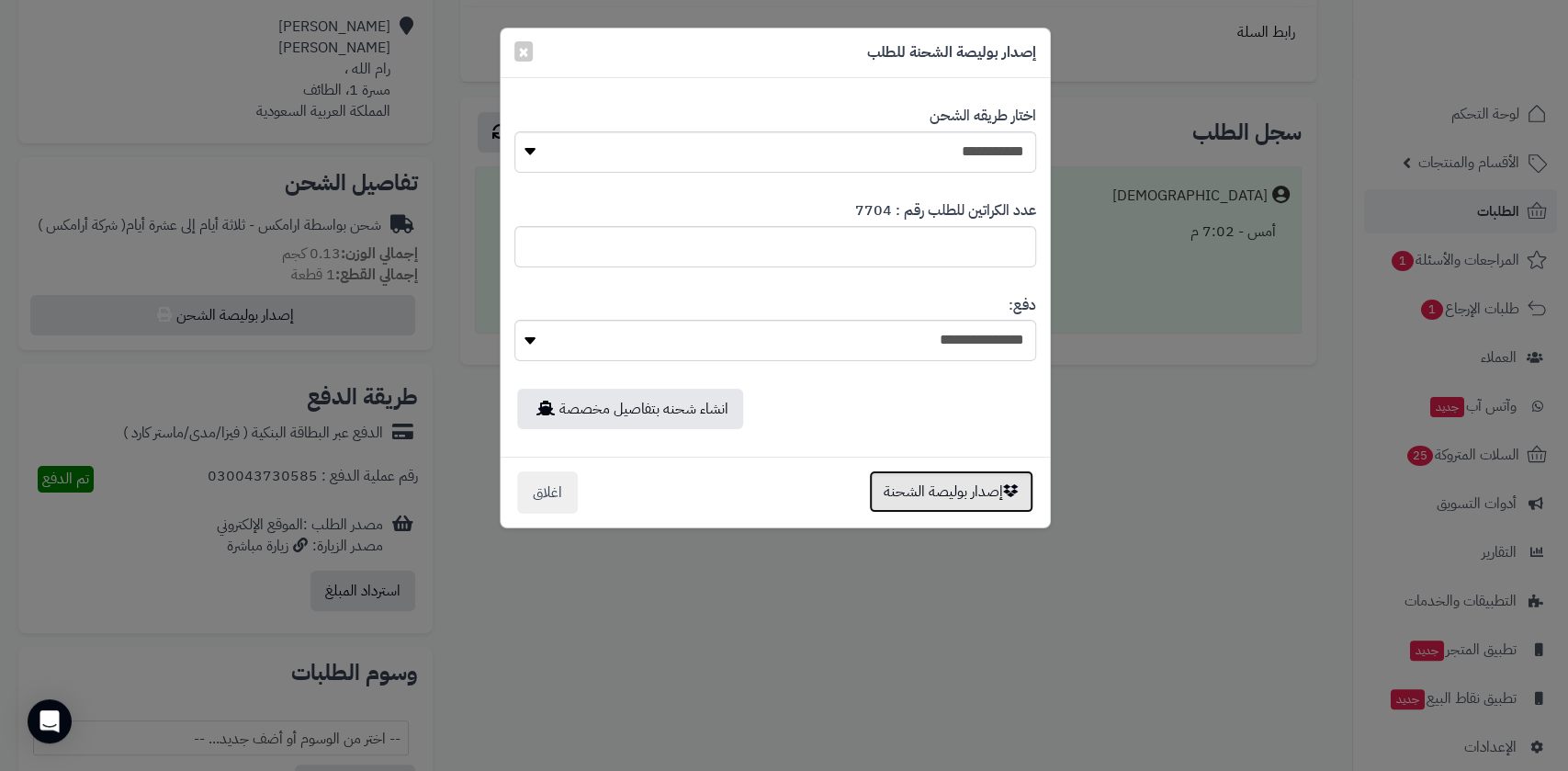
click at [953, 494] on button "إصدار بوليصة الشحنة" at bounding box center [951, 491] width 165 height 42
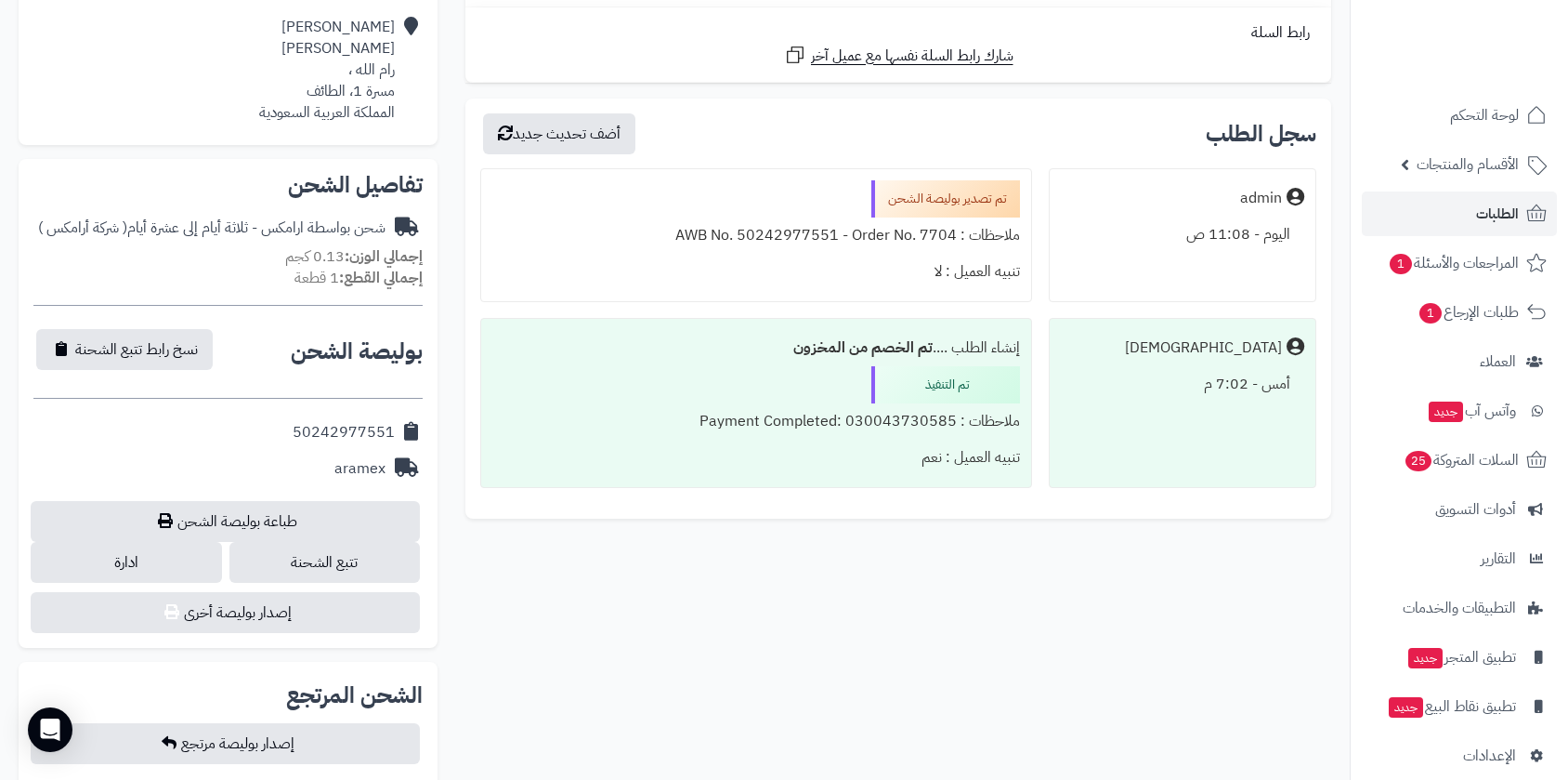
scroll to position [453, 0]
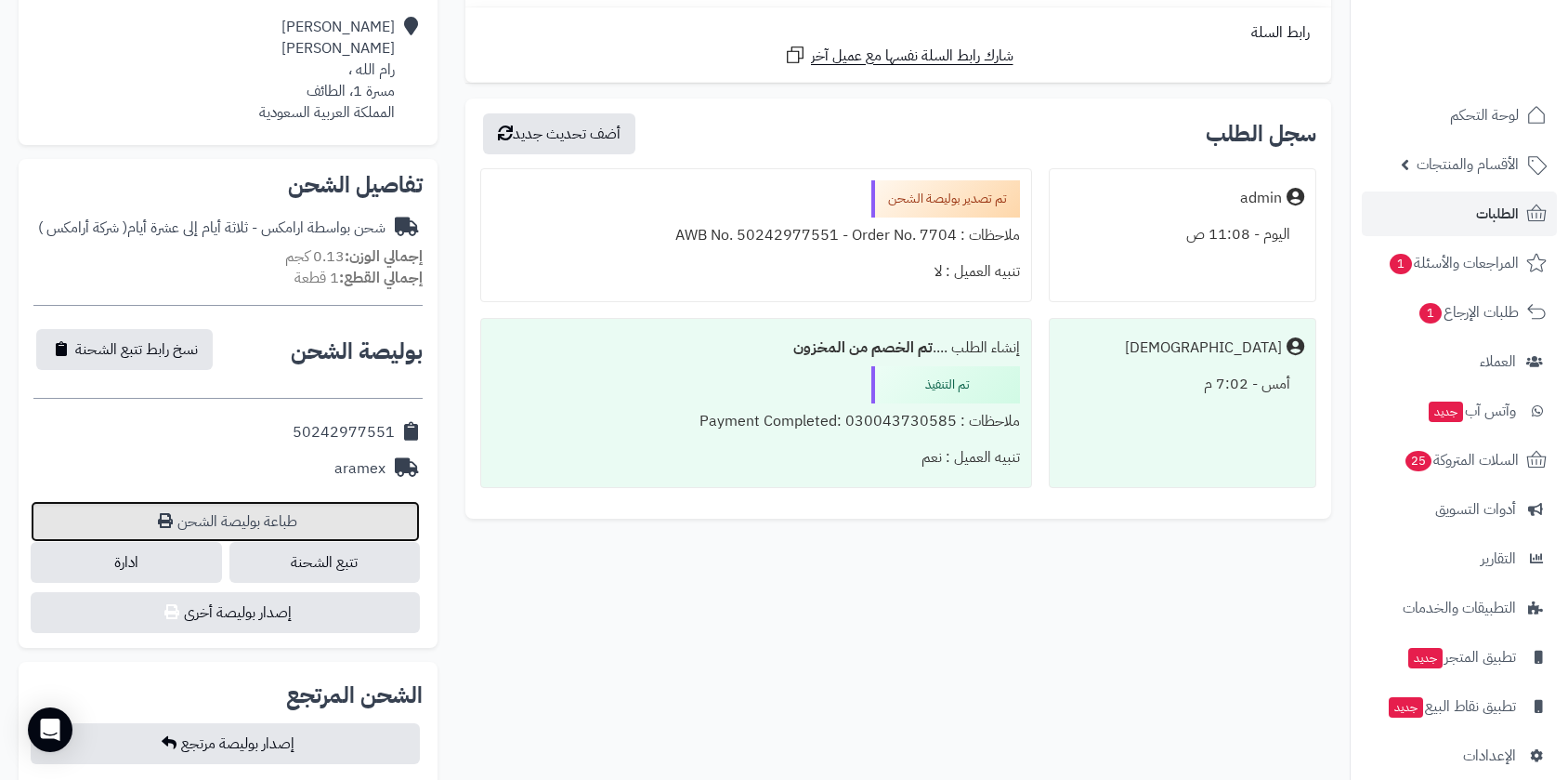
click at [289, 520] on link "طباعة بوليصة الشحن" at bounding box center [225, 521] width 389 height 41
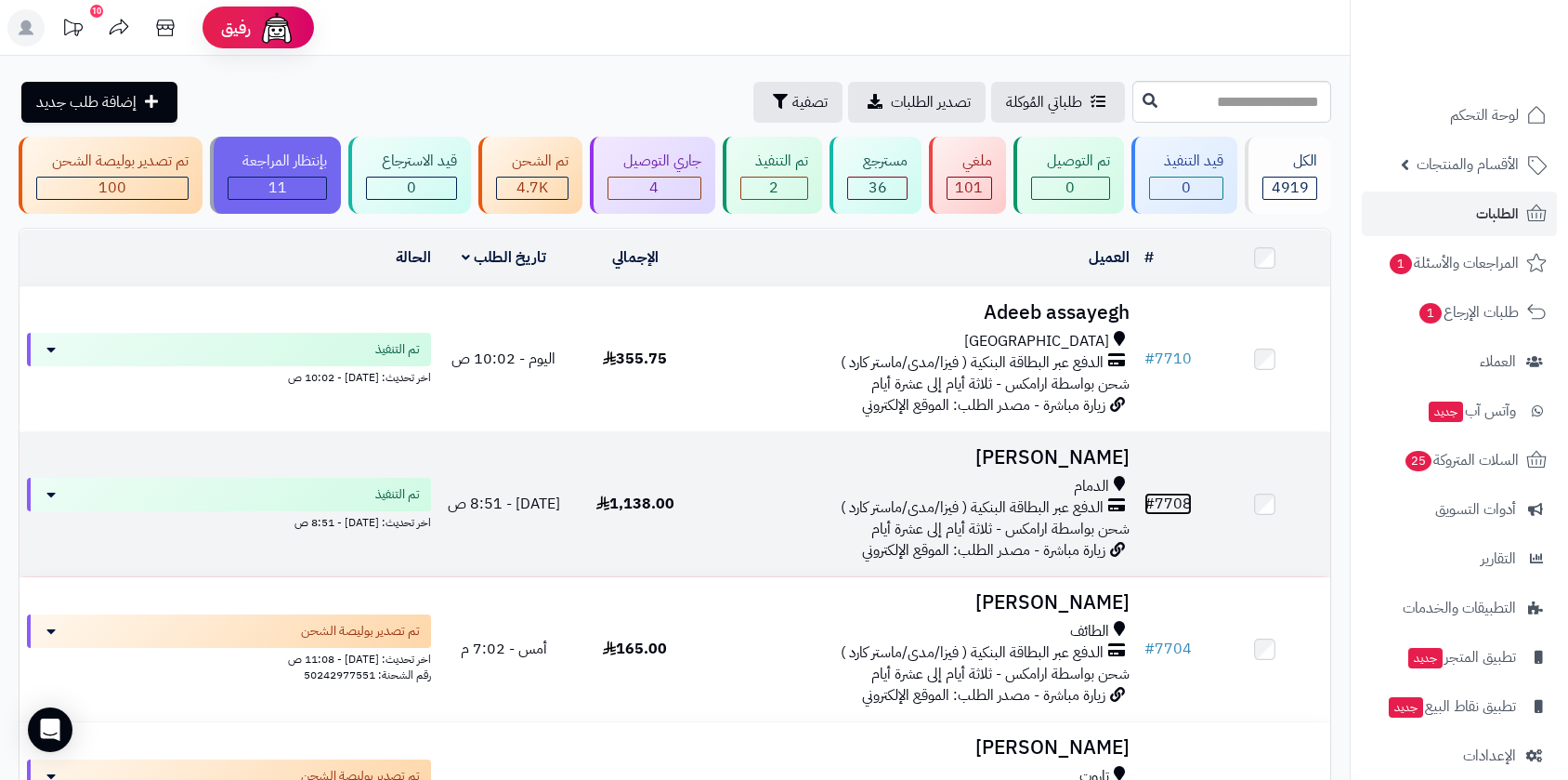
click at [1165, 498] on link "# 7708" at bounding box center [1168, 503] width 48 height 22
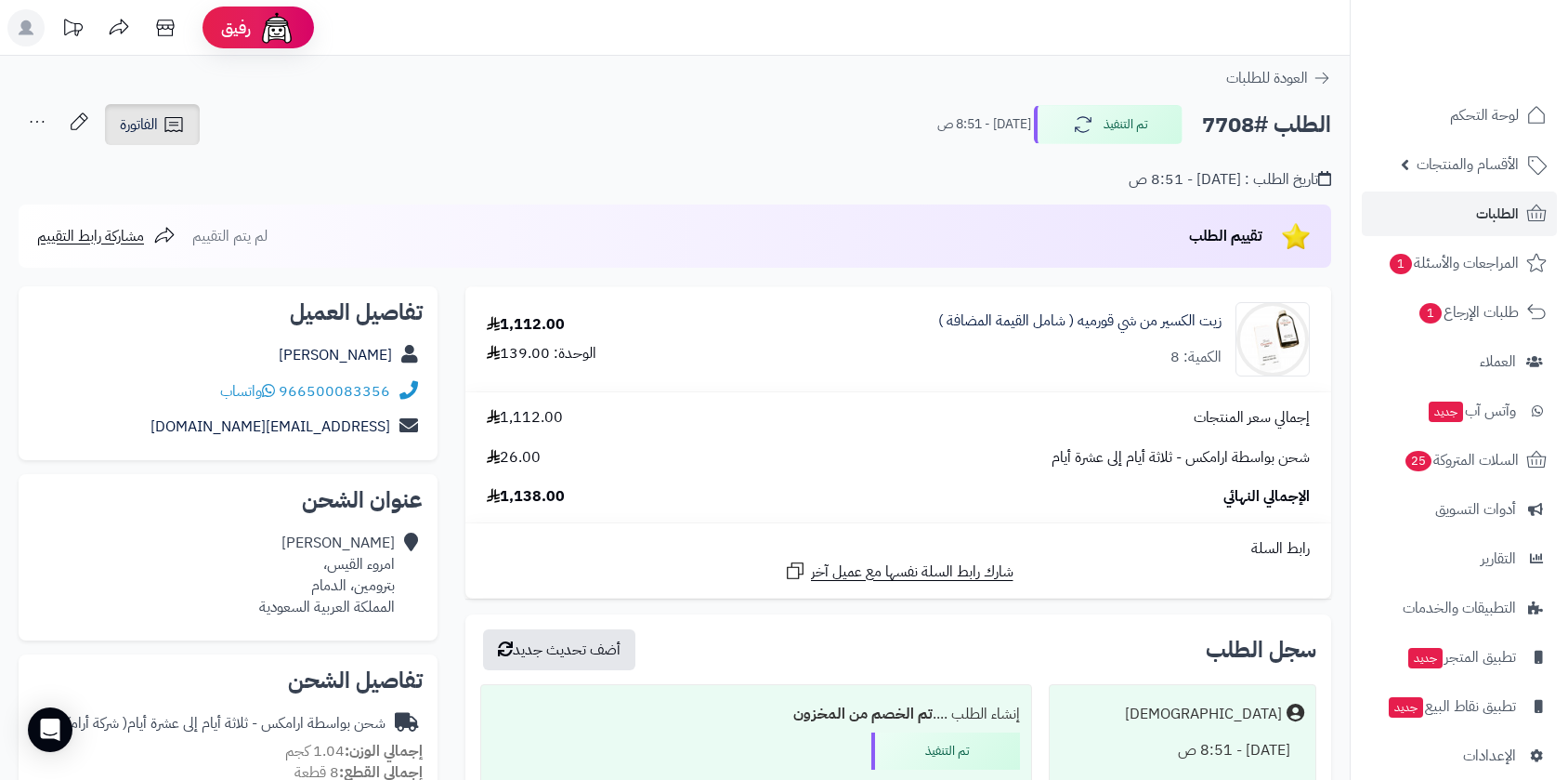
click at [143, 114] on span "الفاتورة" at bounding box center [139, 124] width 38 height 22
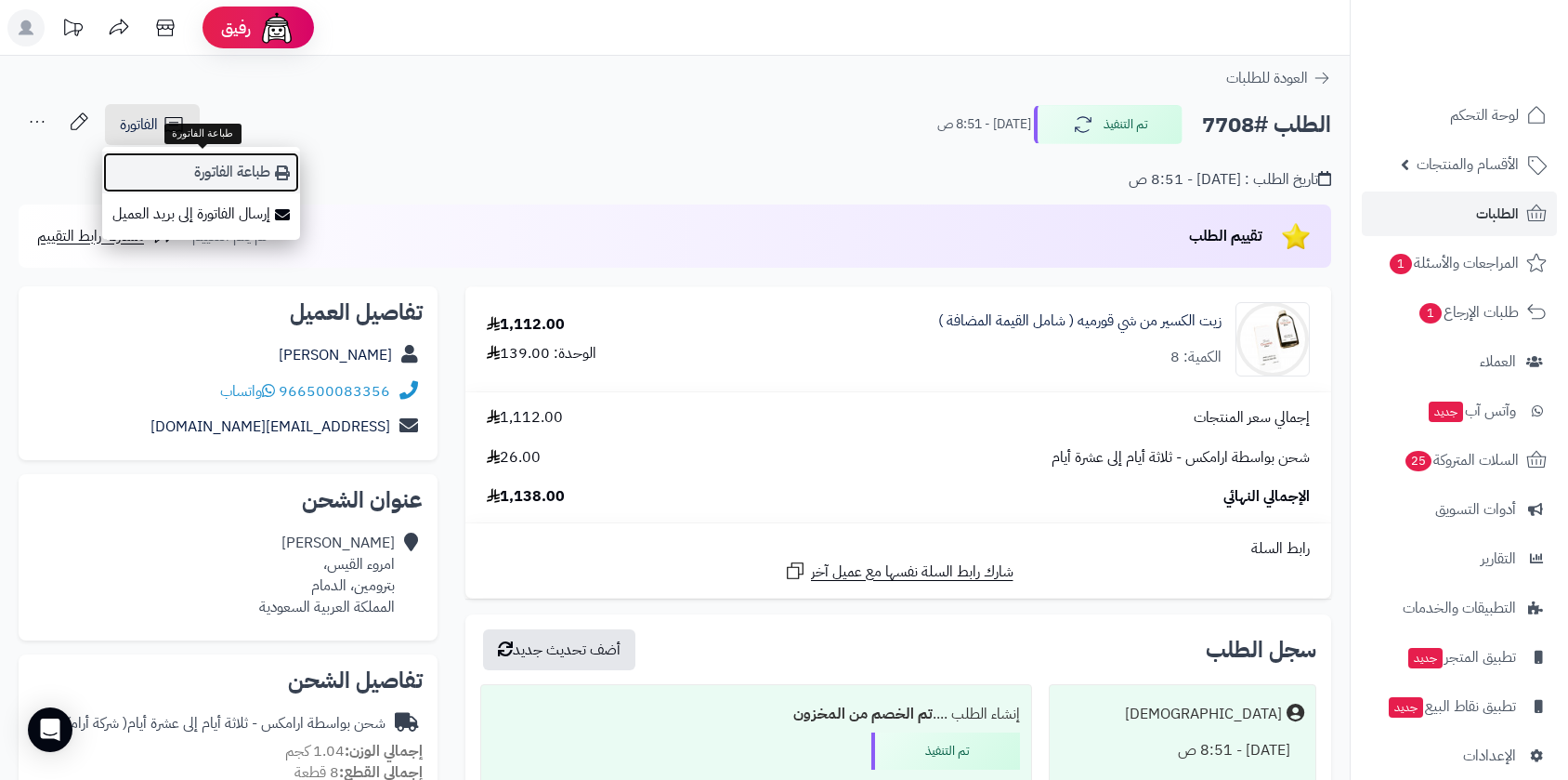
click at [238, 165] on link "طباعة الفاتورة" at bounding box center [201, 173] width 198 height 42
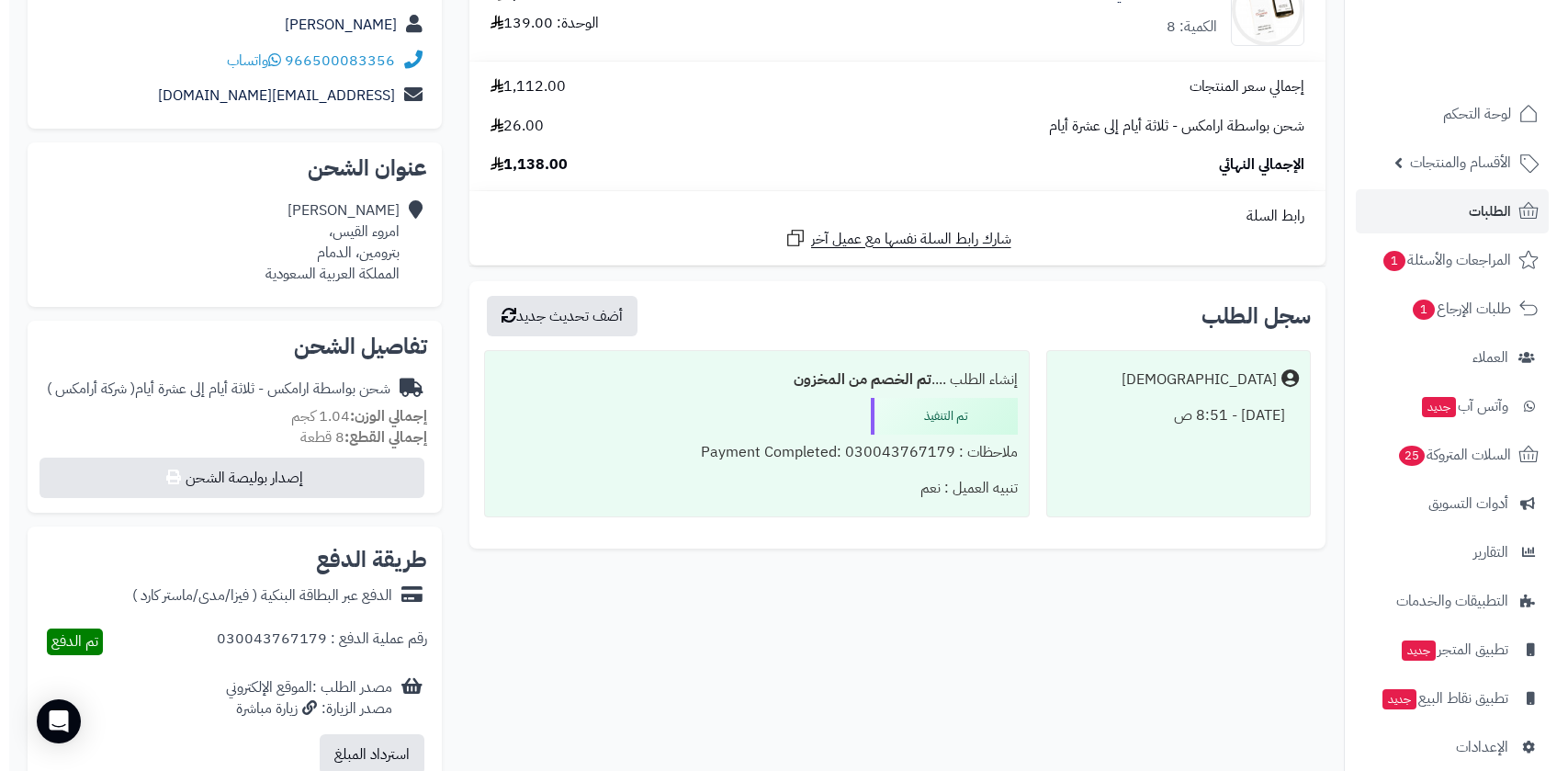
scroll to position [689, 0]
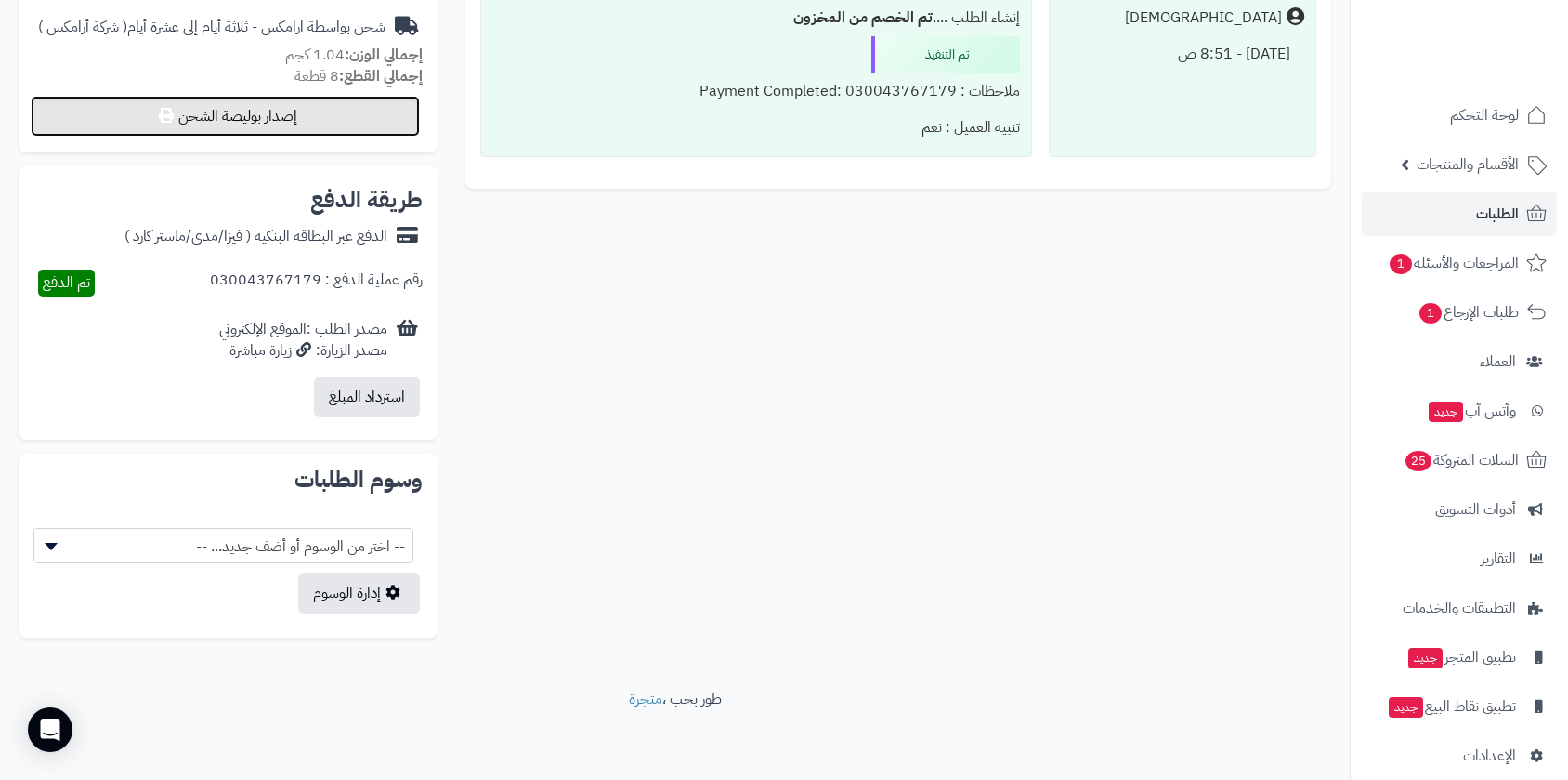
click at [319, 113] on button "إصدار بوليصة الشحن" at bounding box center [225, 115] width 389 height 41
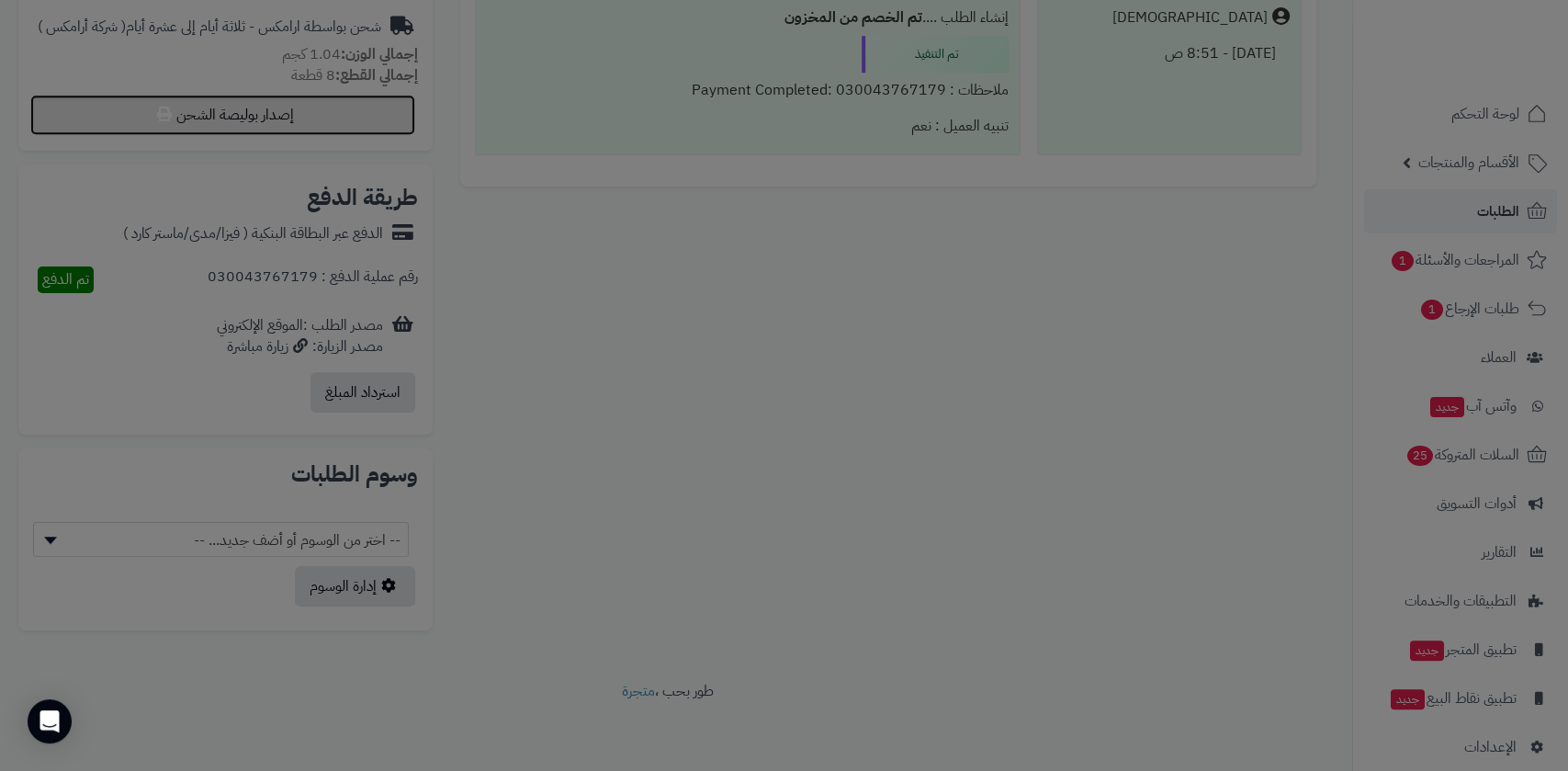
select select "******"
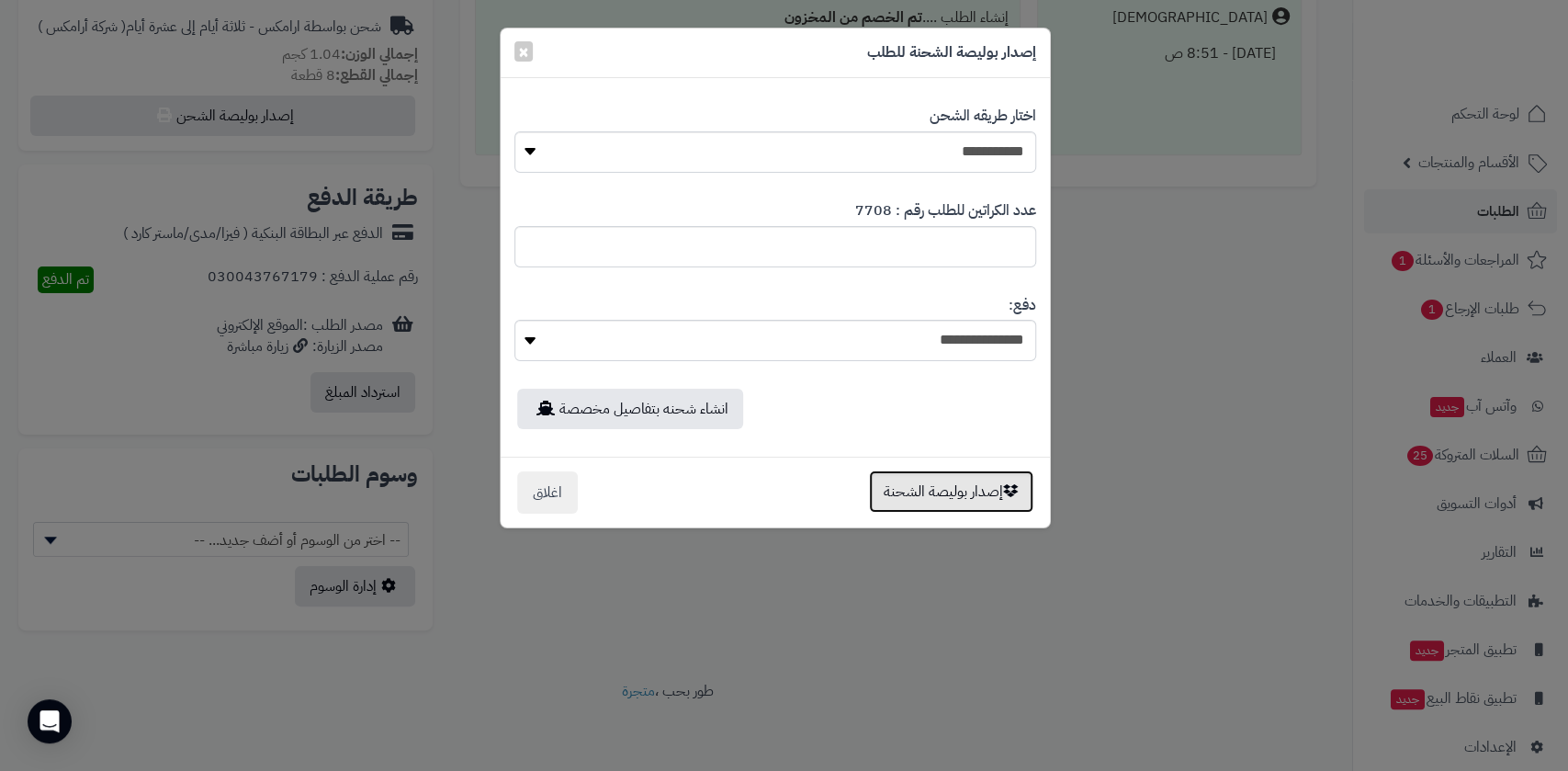
click at [956, 495] on button "إصدار بوليصة الشحنة" at bounding box center [951, 491] width 165 height 42
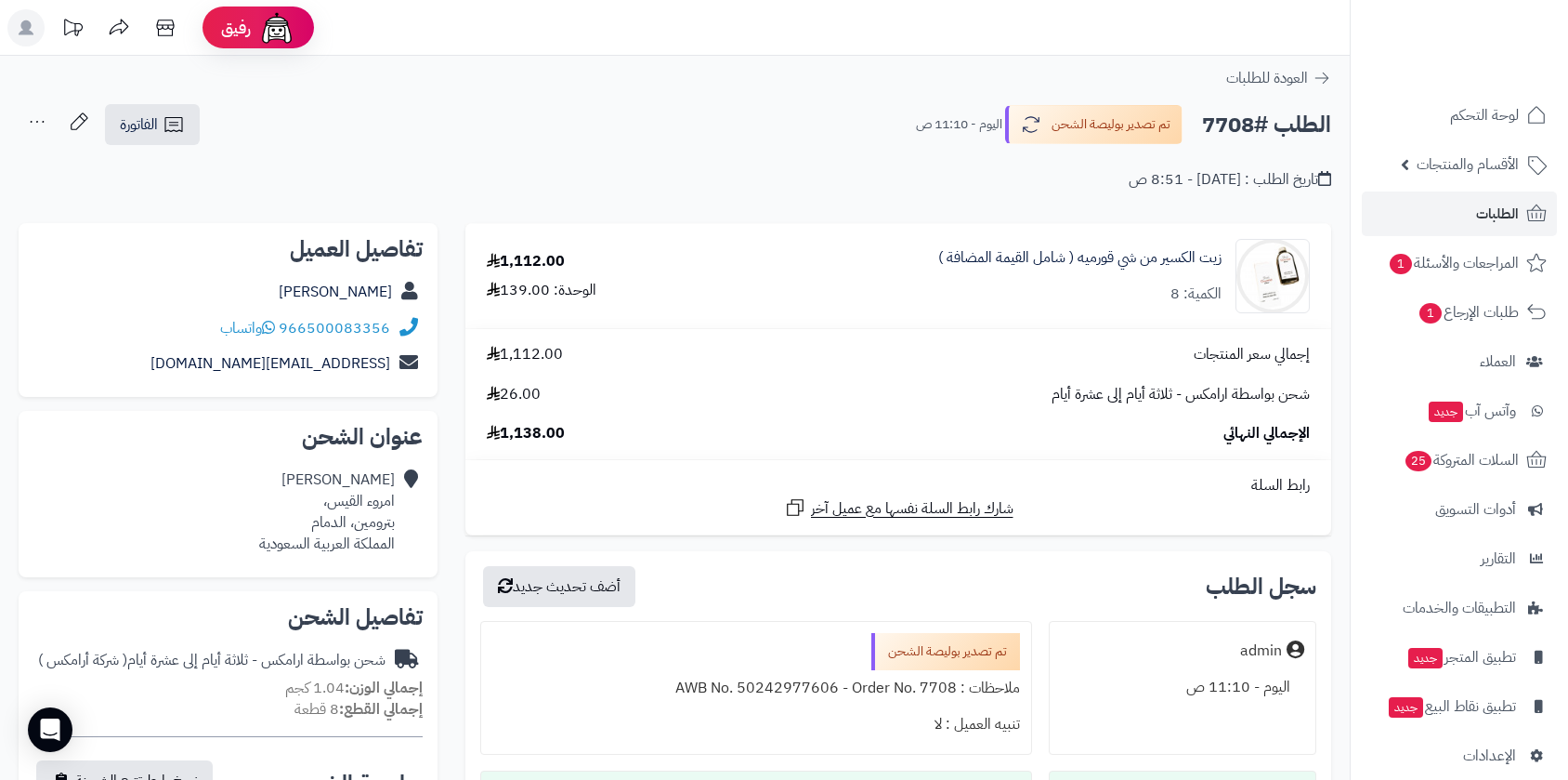
scroll to position [697, 0]
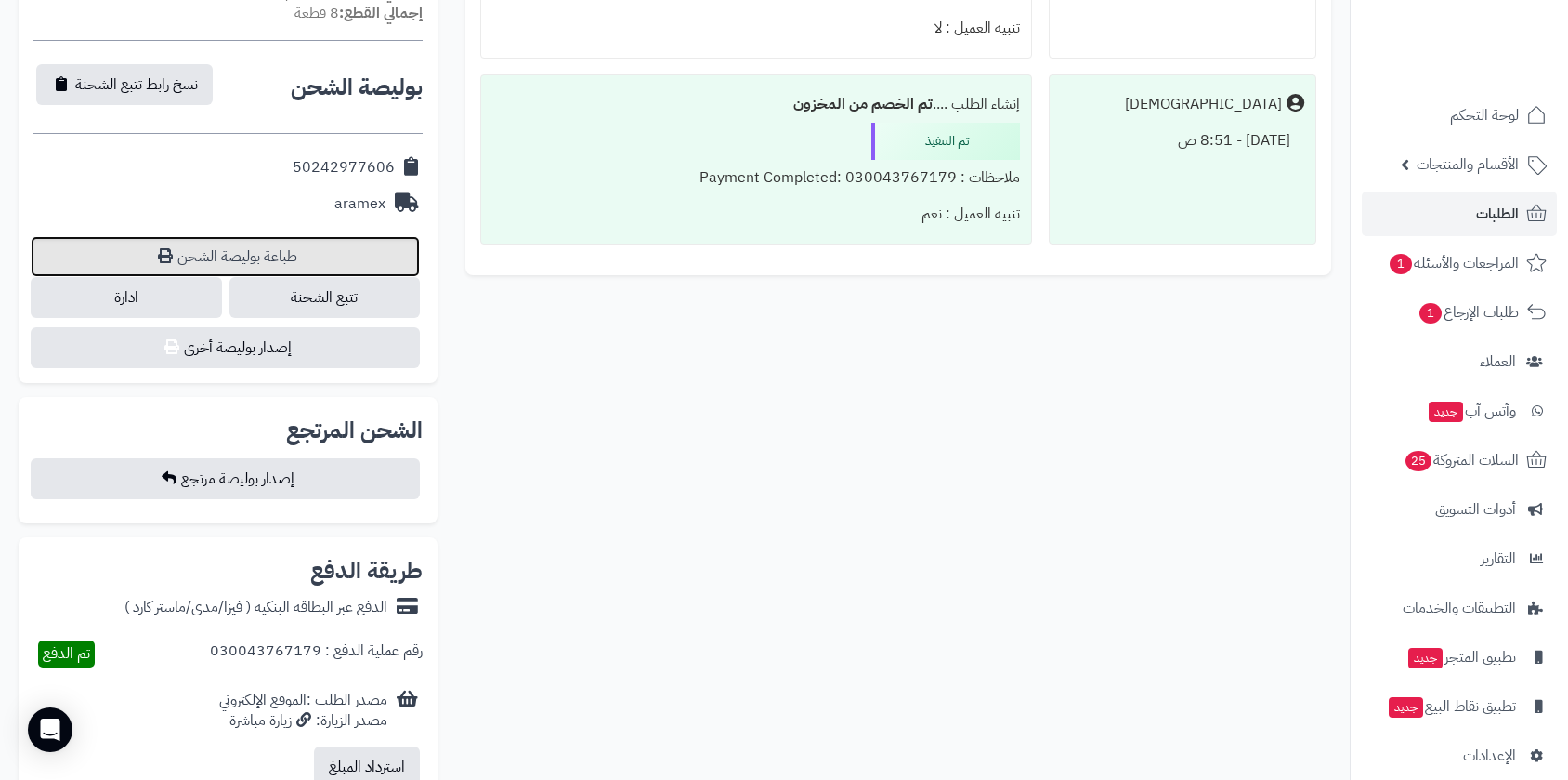
click at [271, 250] on link "طباعة بوليصة الشحن" at bounding box center [225, 256] width 389 height 41
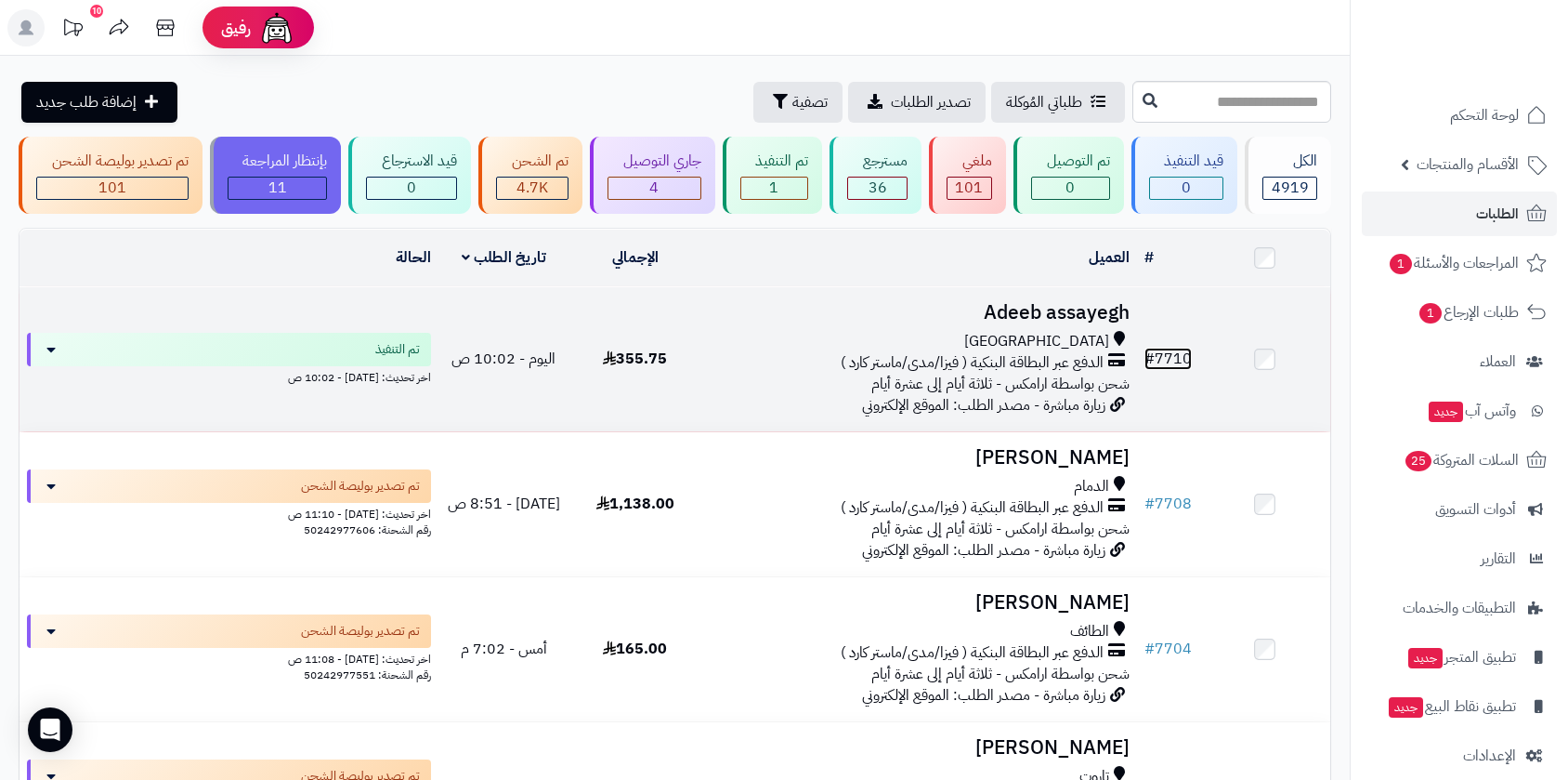
click at [1177, 352] on link "# 7710" at bounding box center [1168, 358] width 48 height 22
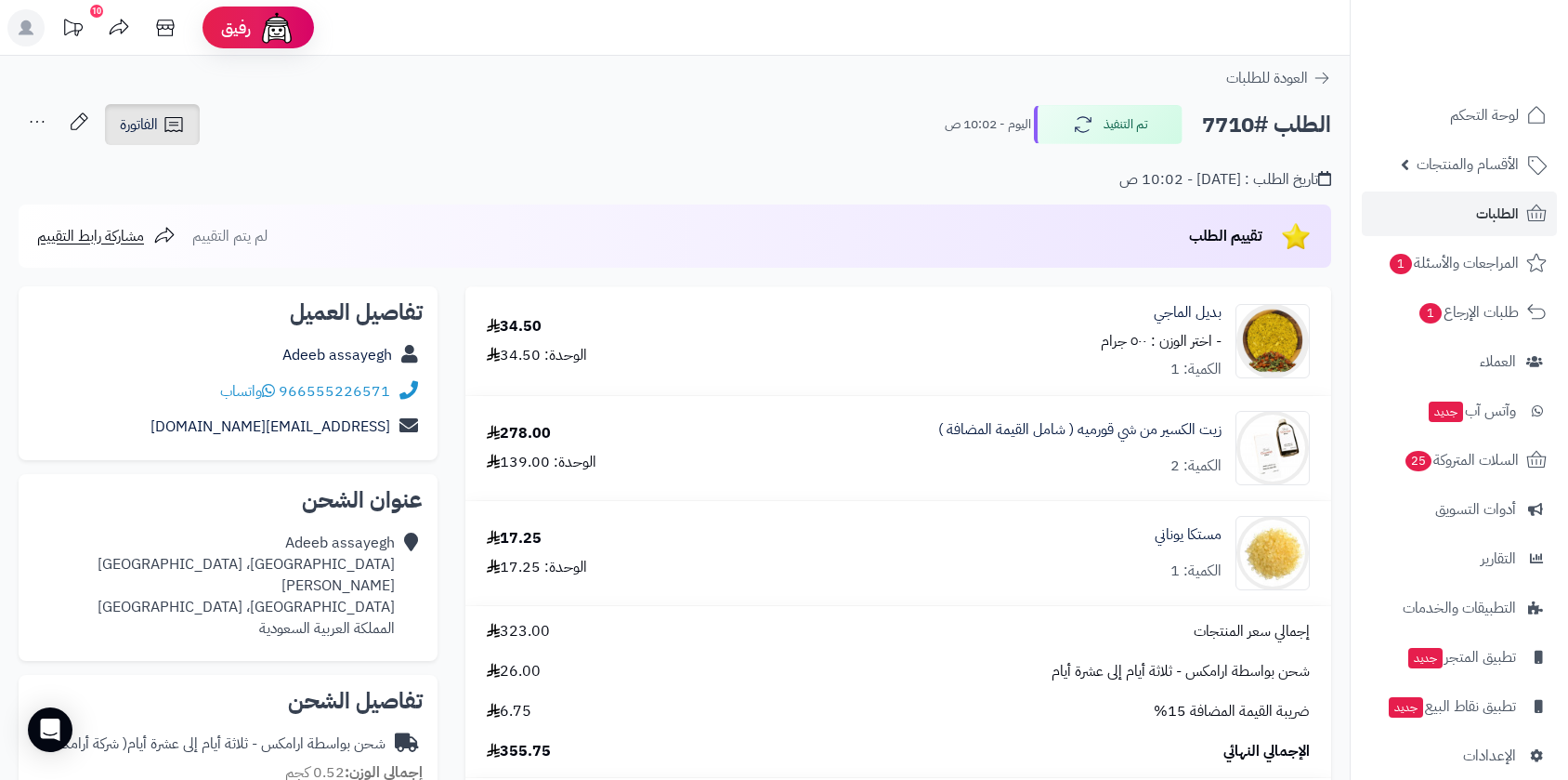
click at [154, 110] on link "الفاتورة" at bounding box center [153, 124] width 95 height 41
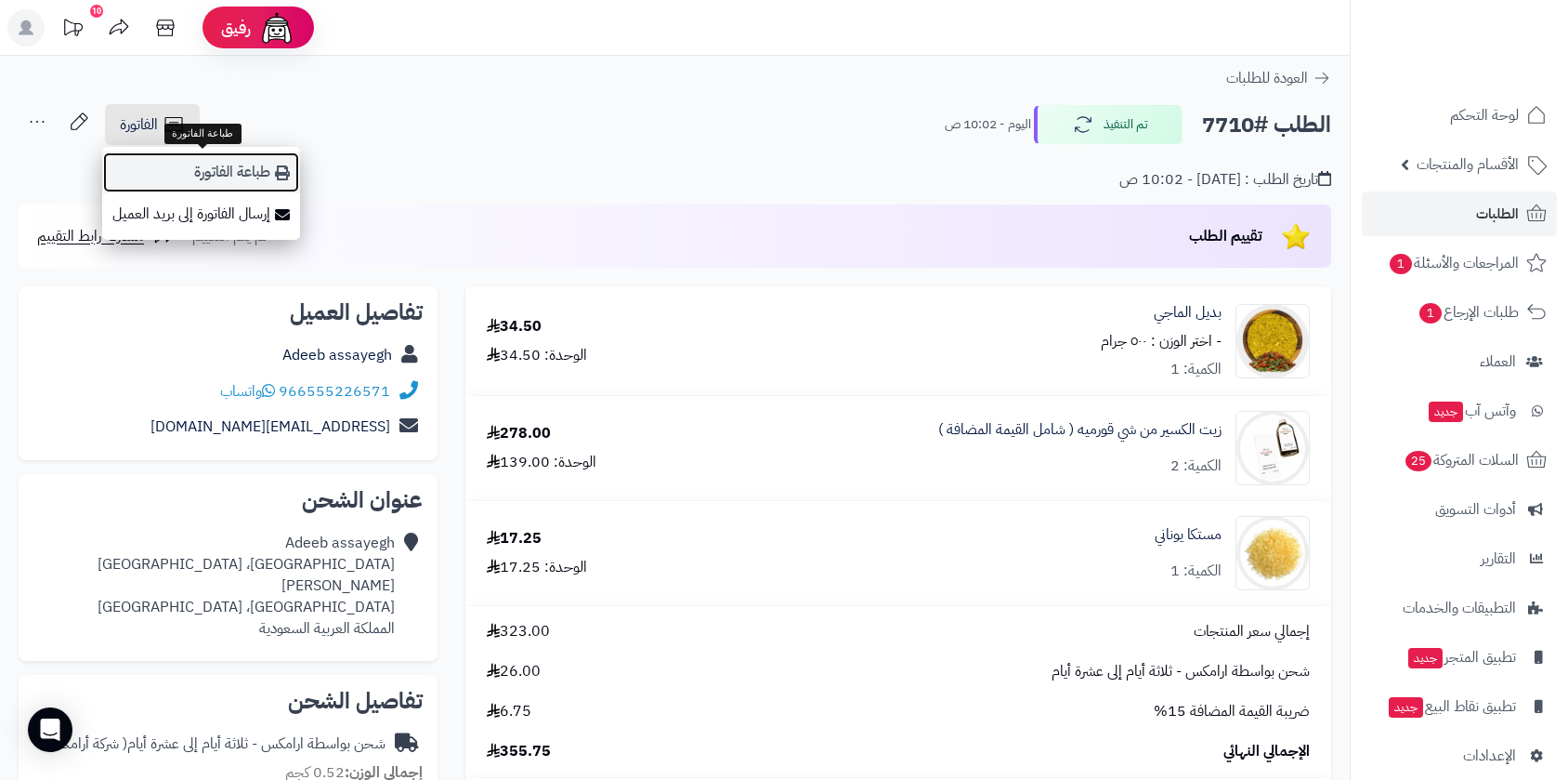
click at [183, 173] on link "طباعة الفاتورة" at bounding box center [201, 173] width 198 height 42
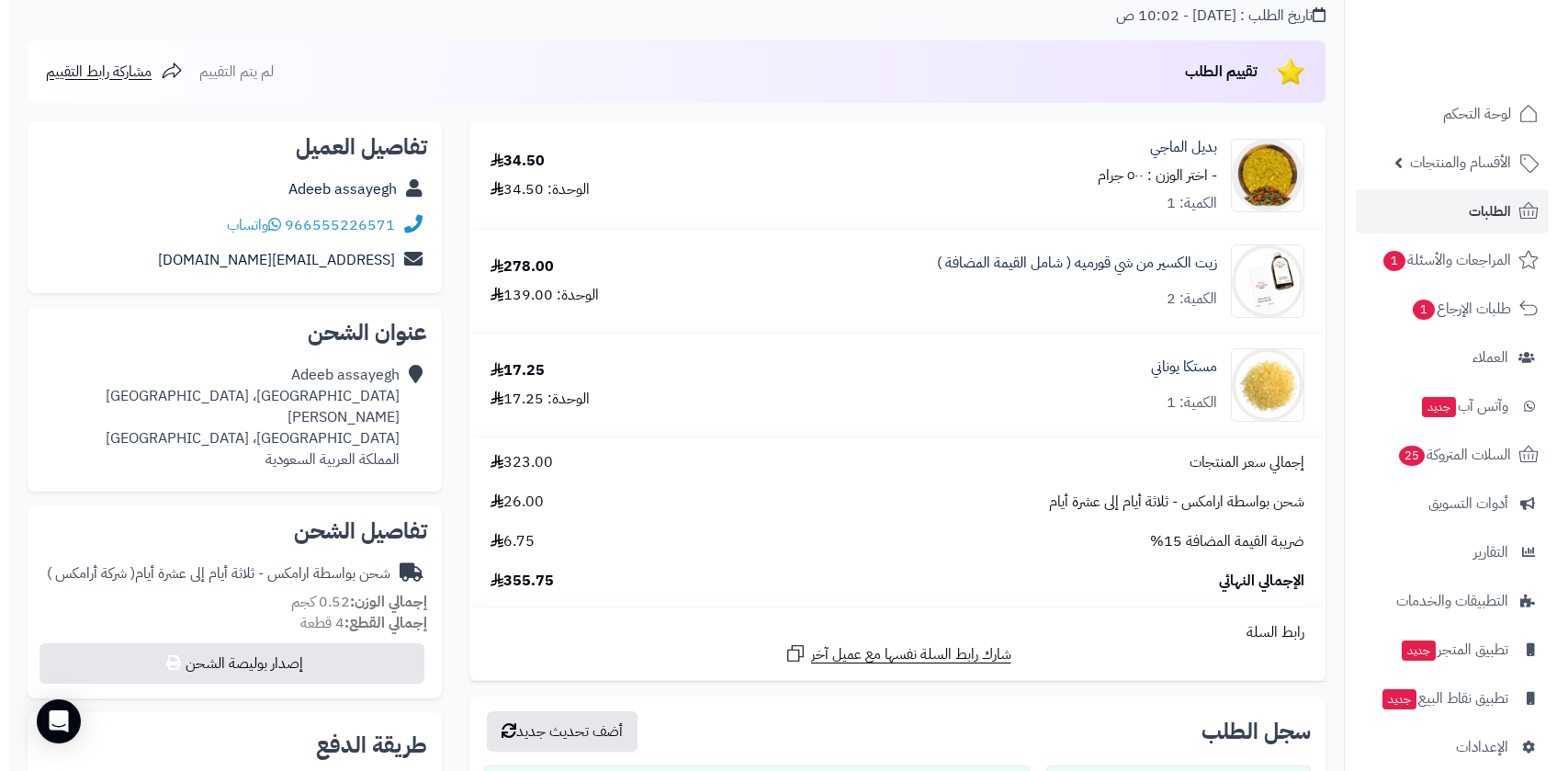
scroll to position [612, 0]
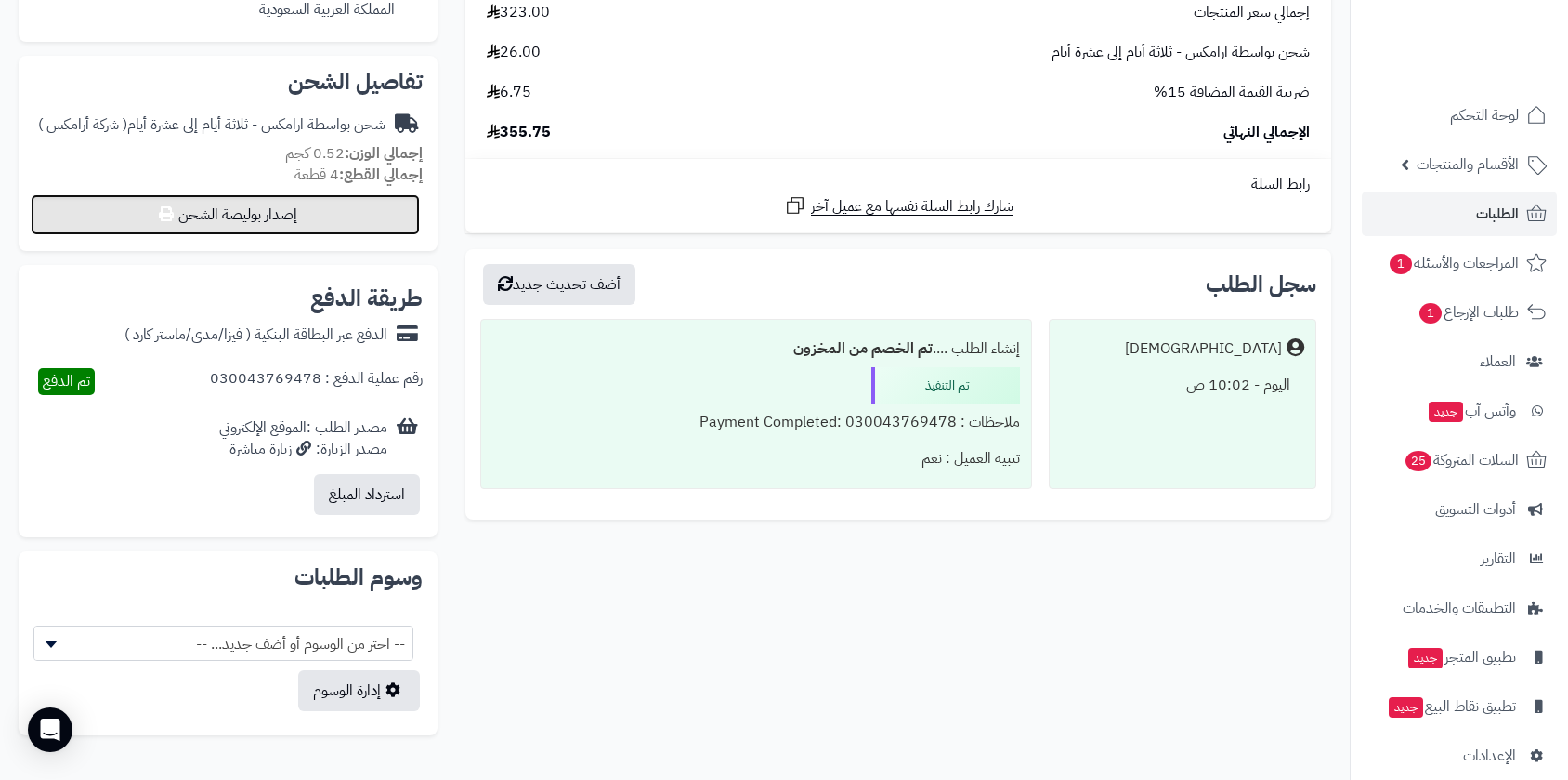
click at [330, 195] on button "إصدار بوليصة الشحن" at bounding box center [225, 214] width 389 height 41
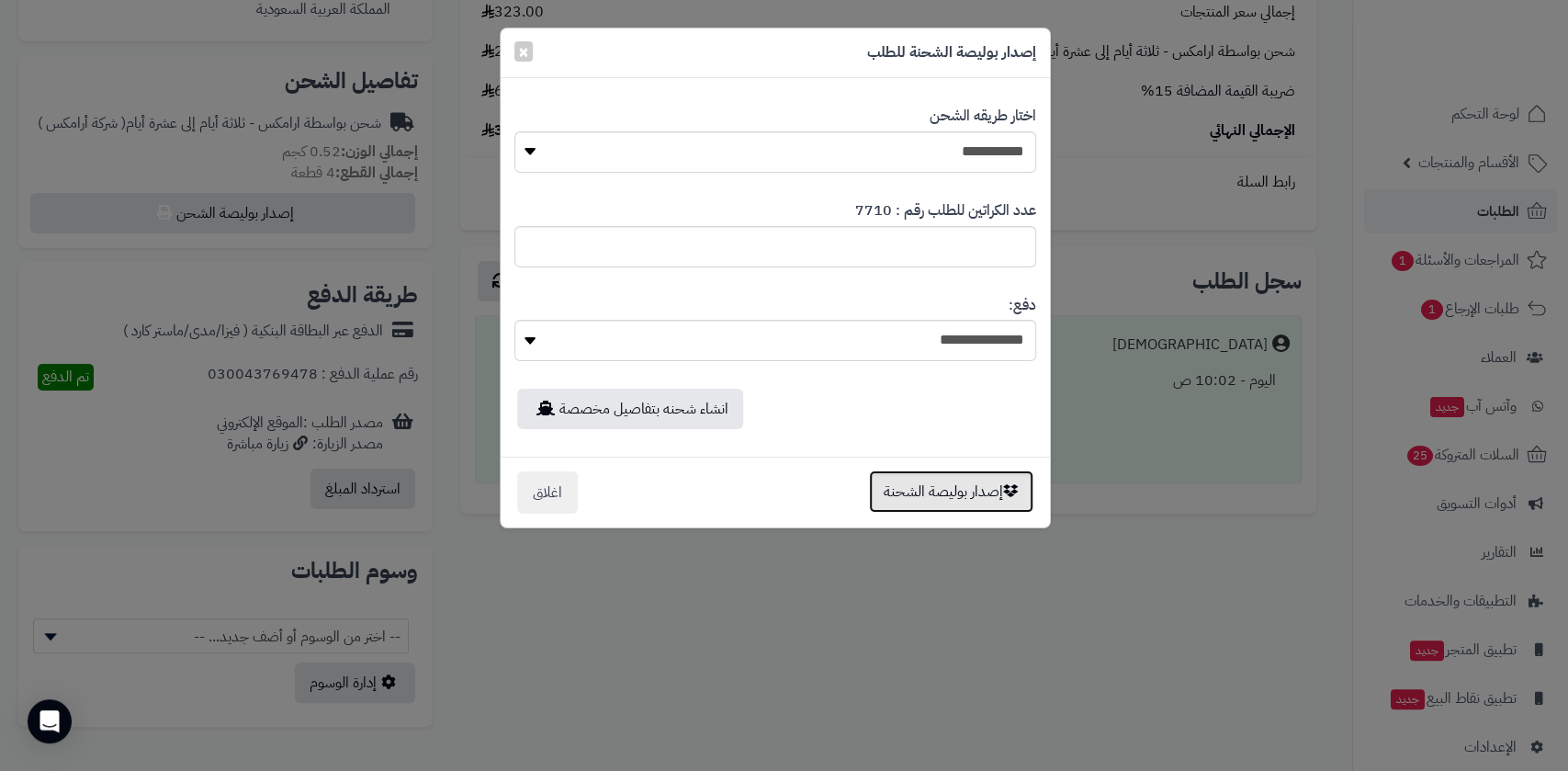
click at [963, 496] on button "إصدار بوليصة الشحنة" at bounding box center [951, 491] width 165 height 42
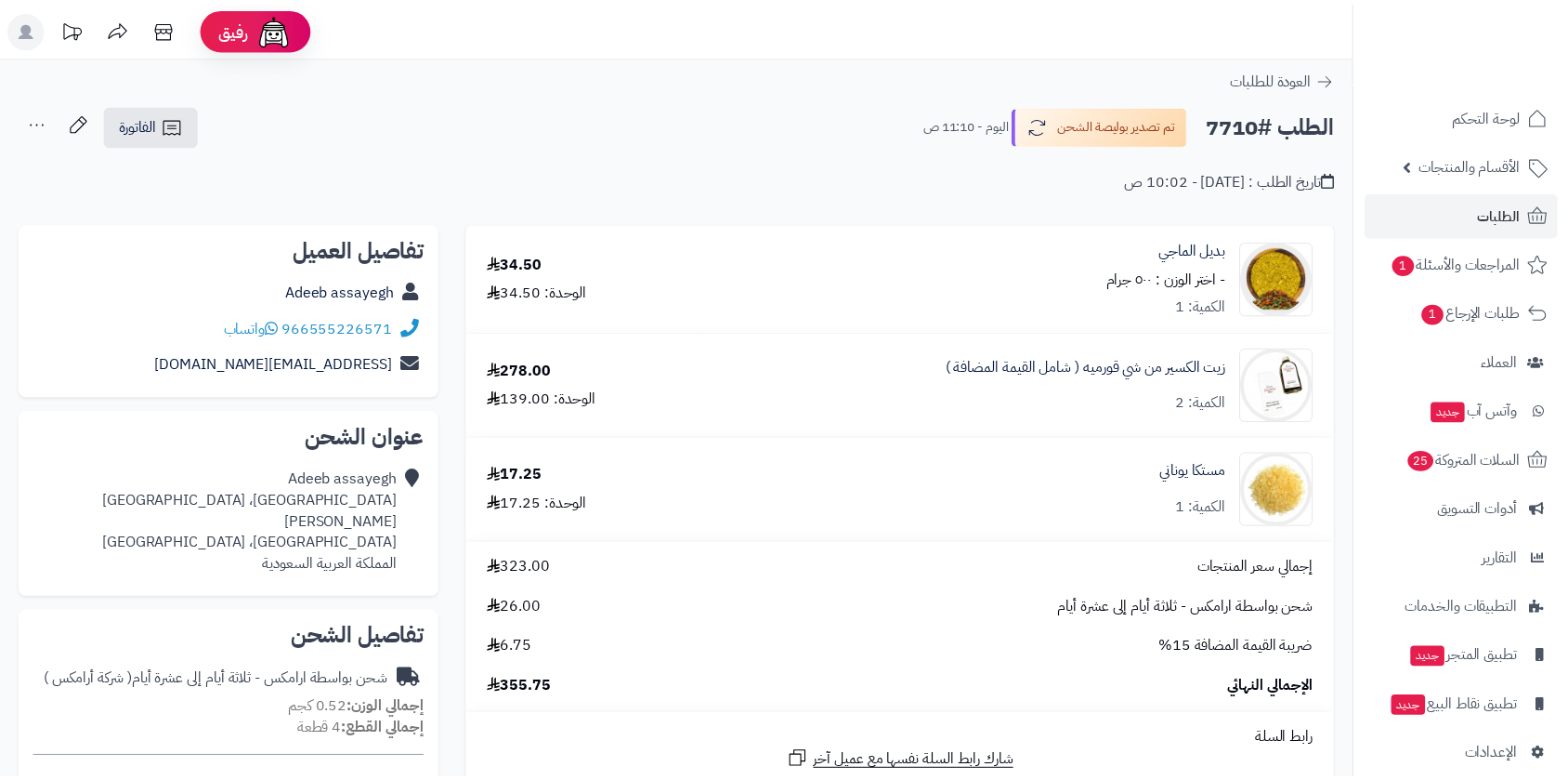
scroll to position [556, 0]
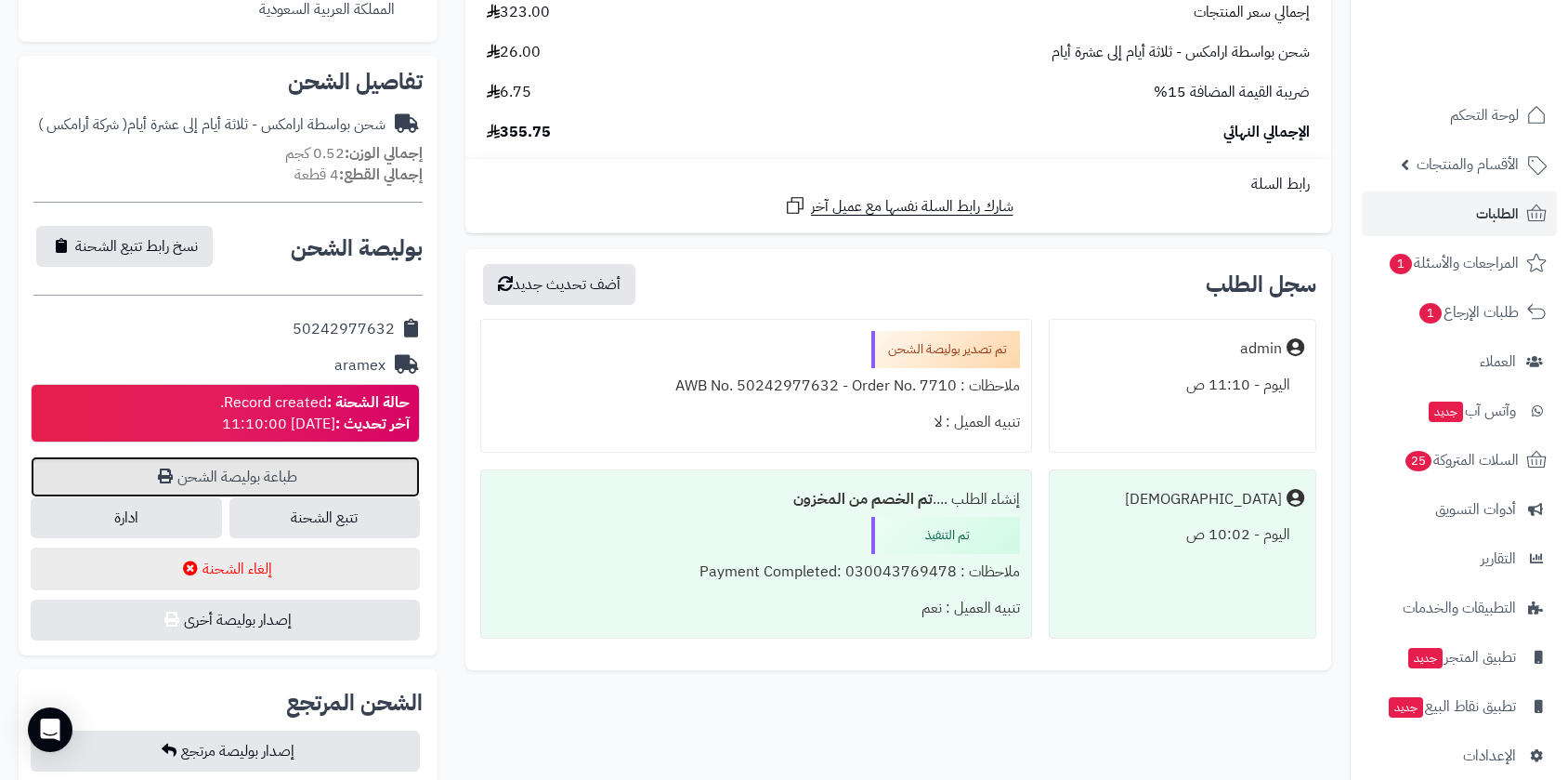
click at [270, 458] on link "طباعة بوليصة الشحن" at bounding box center [225, 476] width 389 height 41
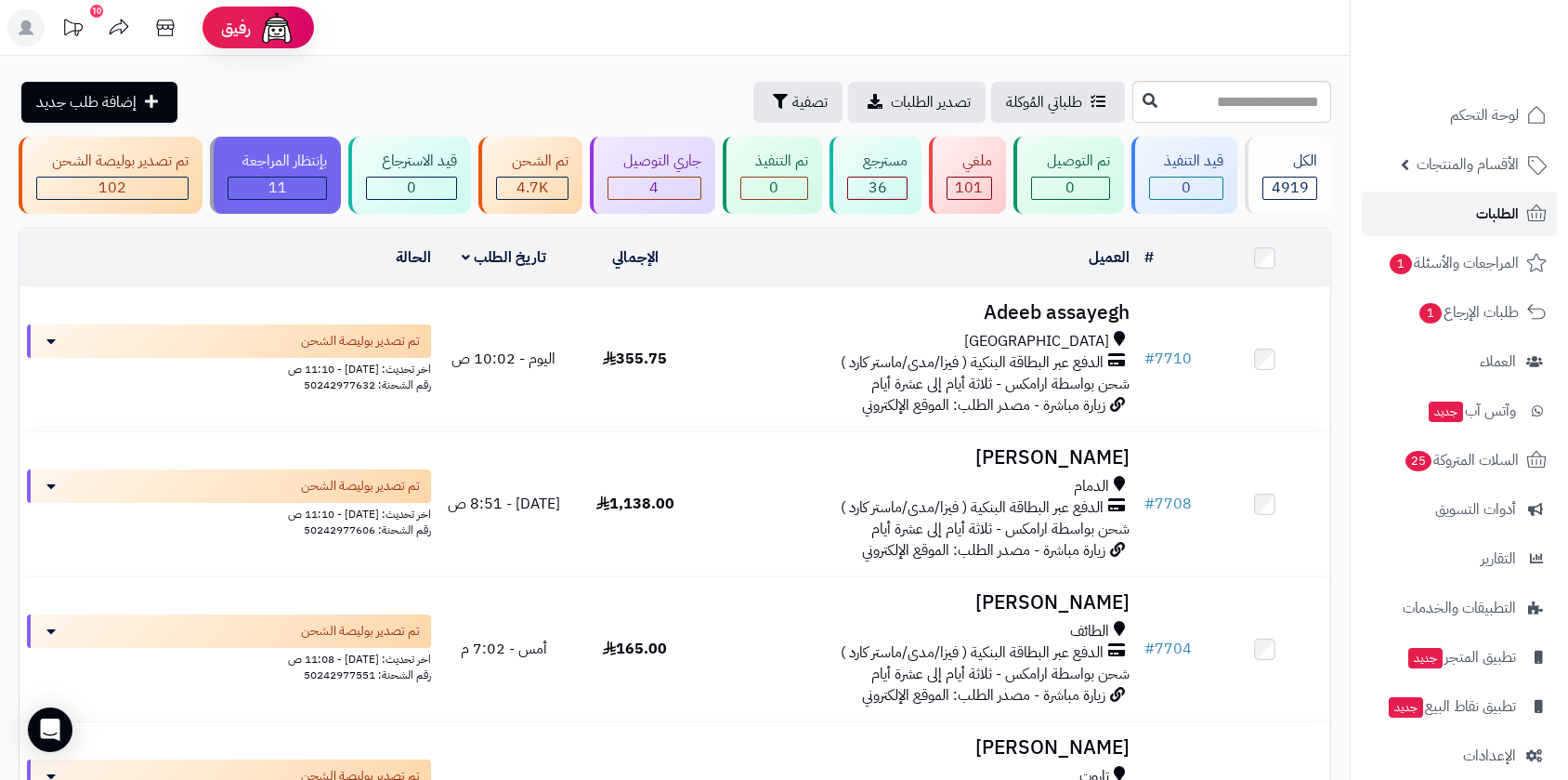
drag, startPoint x: 1480, startPoint y: 207, endPoint x: 1204, endPoint y: 193, distance: 276.4
click at [1480, 207] on span "الطلبات" at bounding box center [1497, 213] width 43 height 26
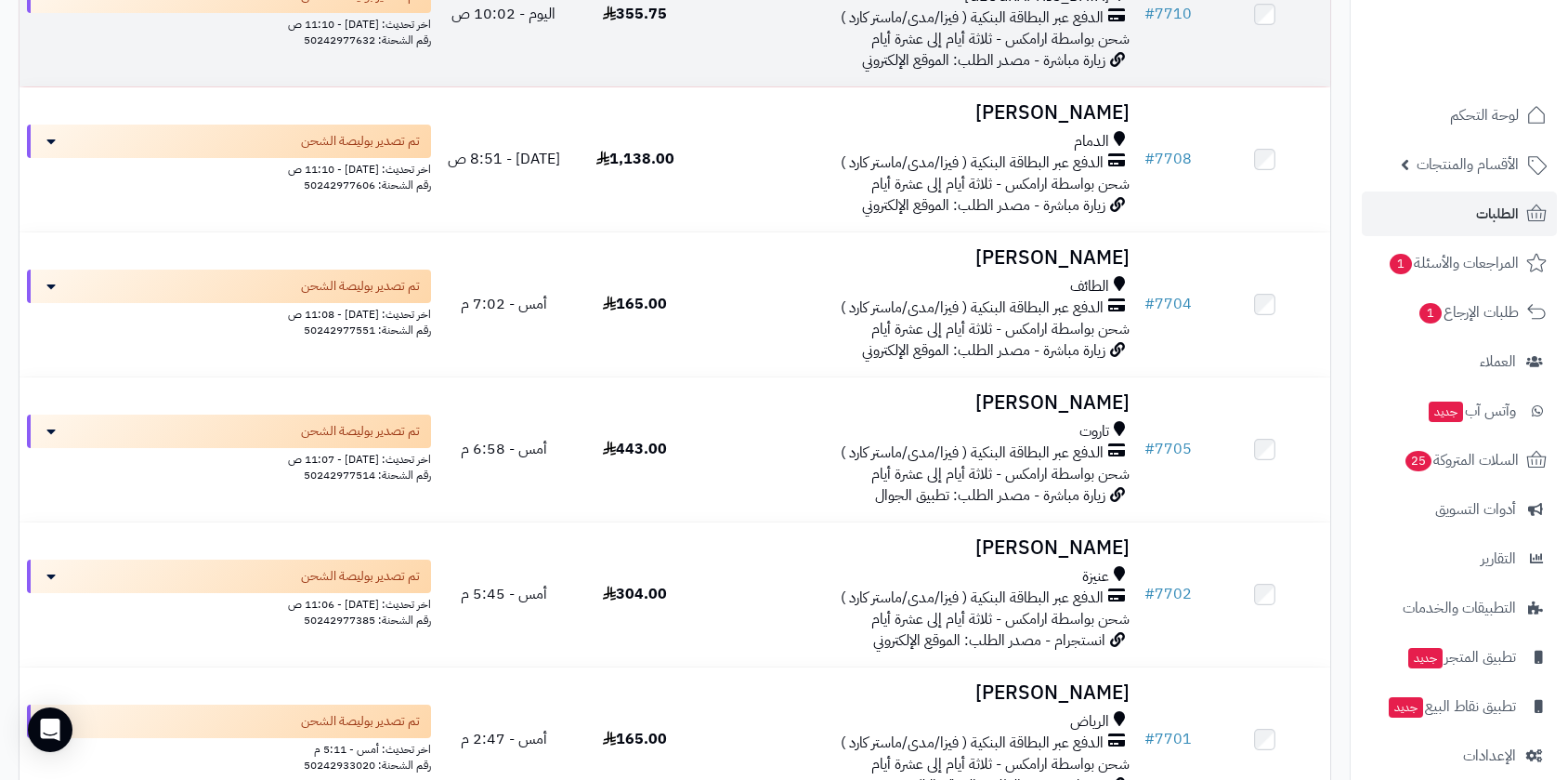
scroll to position [206, 0]
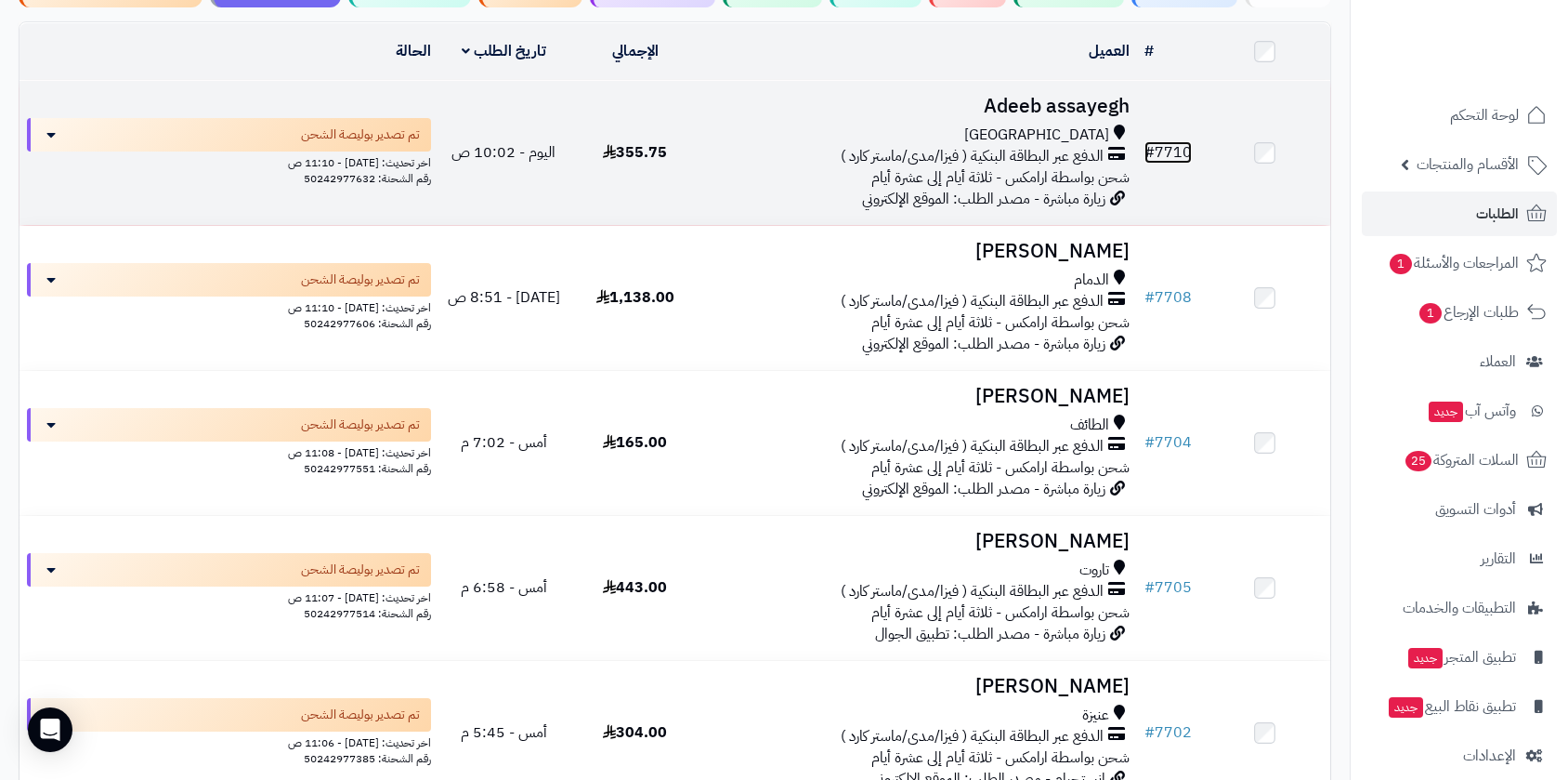
click at [1181, 151] on link "# 7710" at bounding box center [1168, 152] width 48 height 22
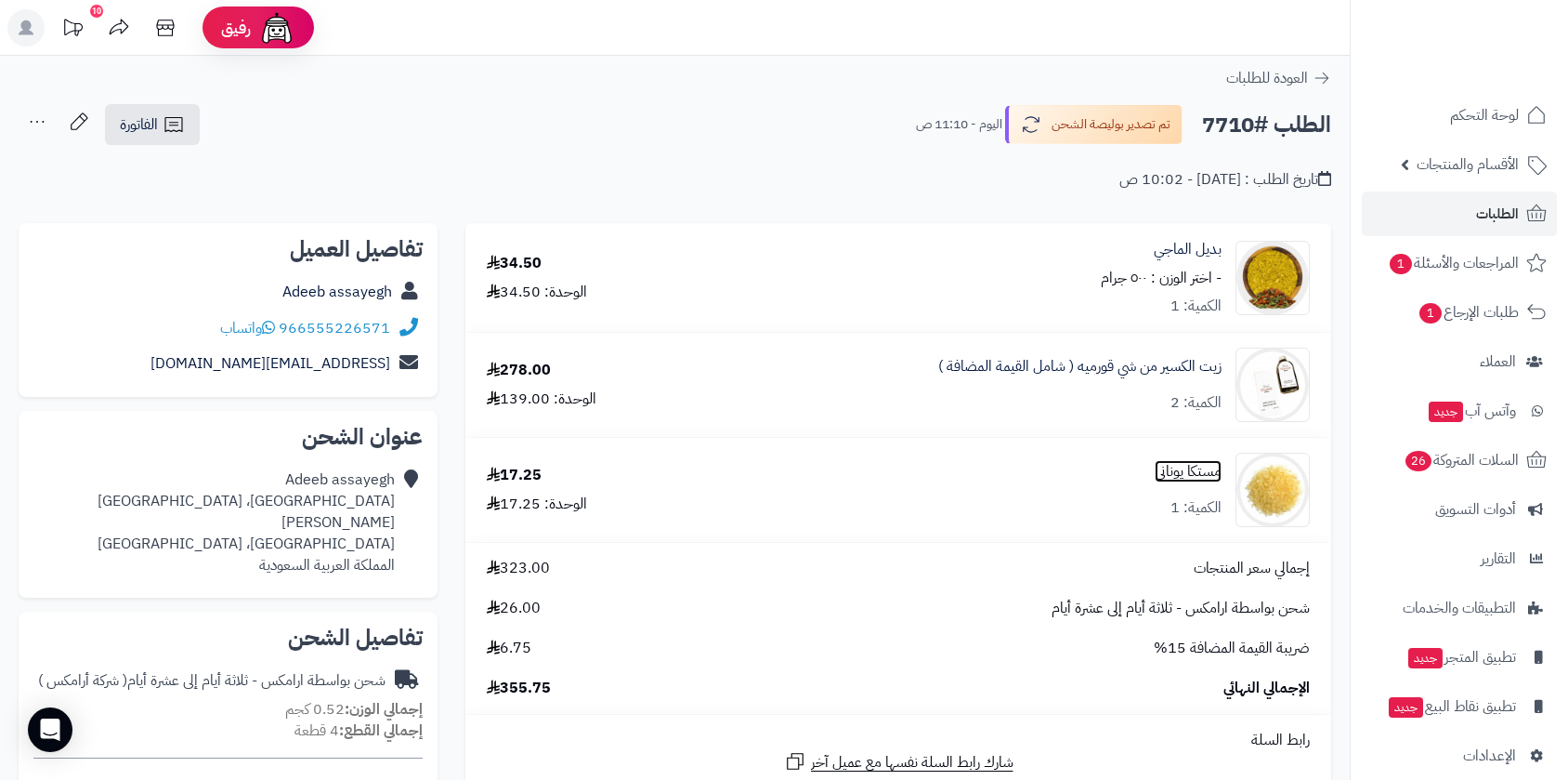
click at [1196, 477] on link "مستكا يوناني" at bounding box center [1187, 472] width 66 height 22
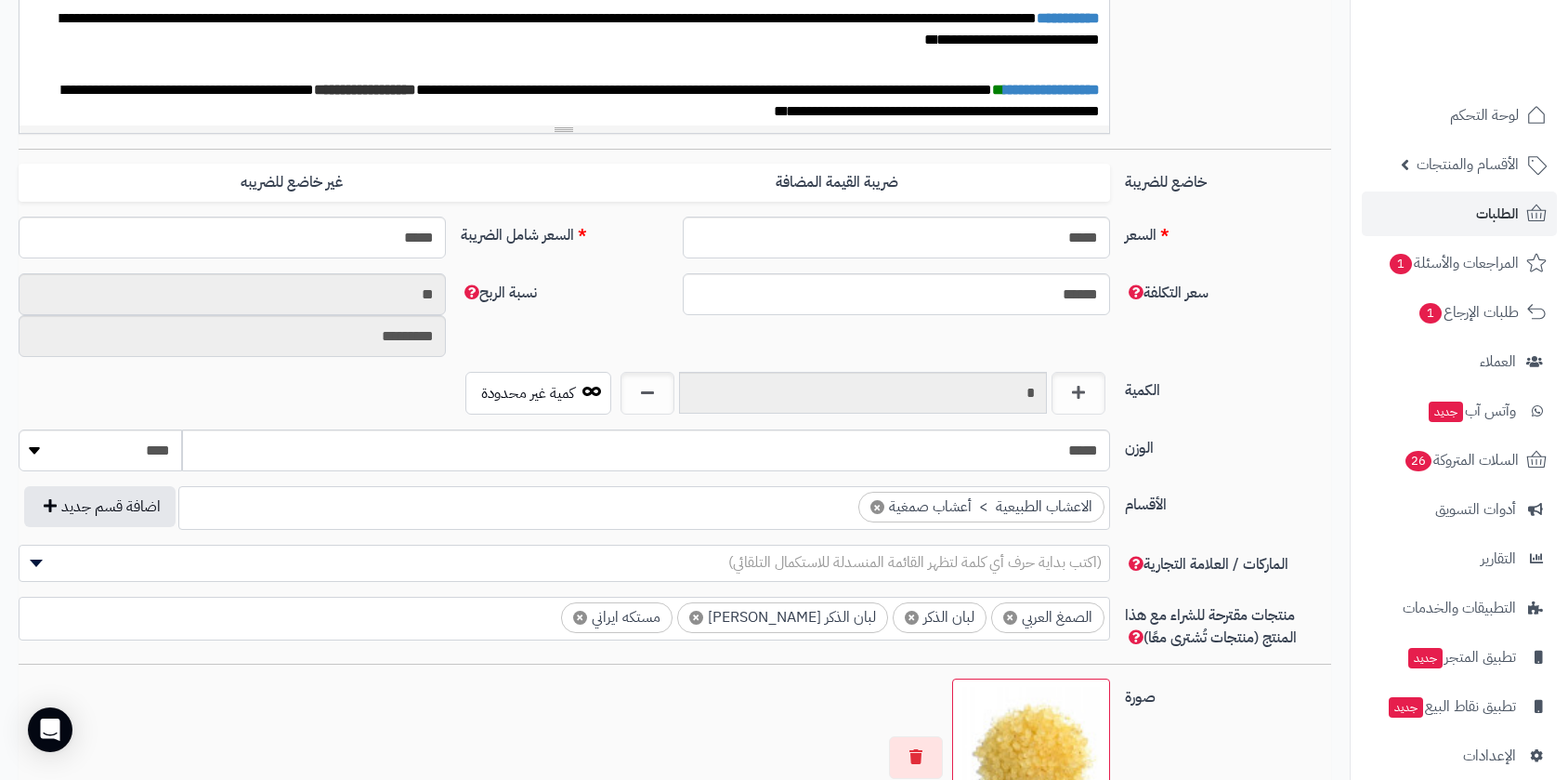
scroll to position [722, 0]
